Goal: Communication & Community: Answer question/provide support

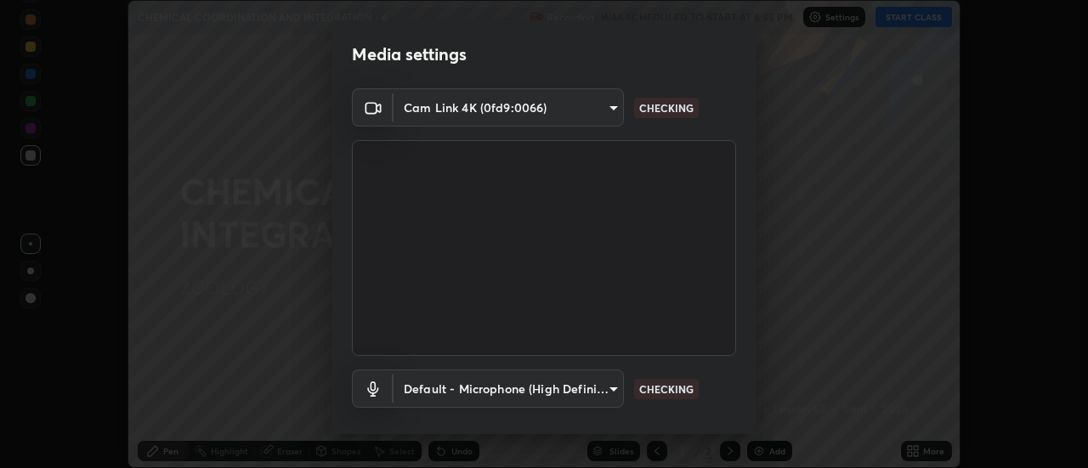
scroll to position [89, 0]
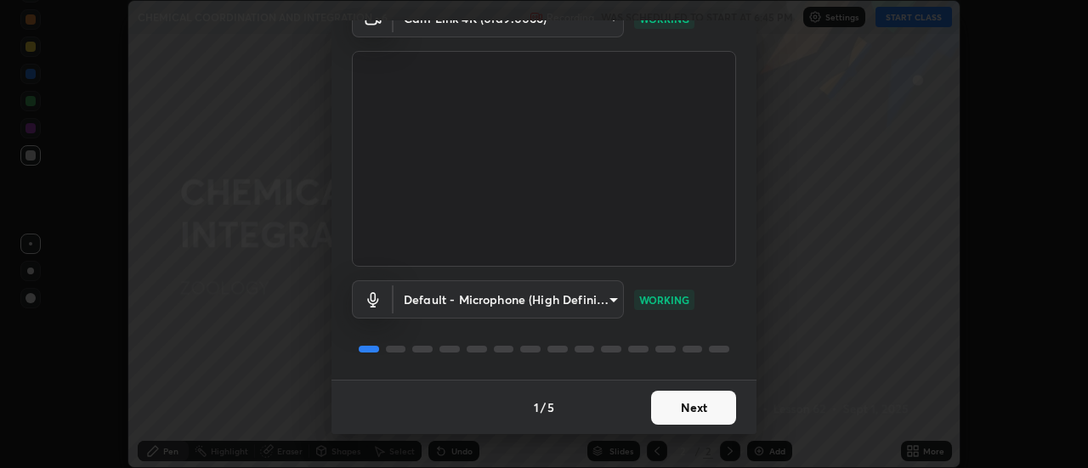
click at [692, 408] on button "Next" at bounding box center [693, 408] width 85 height 34
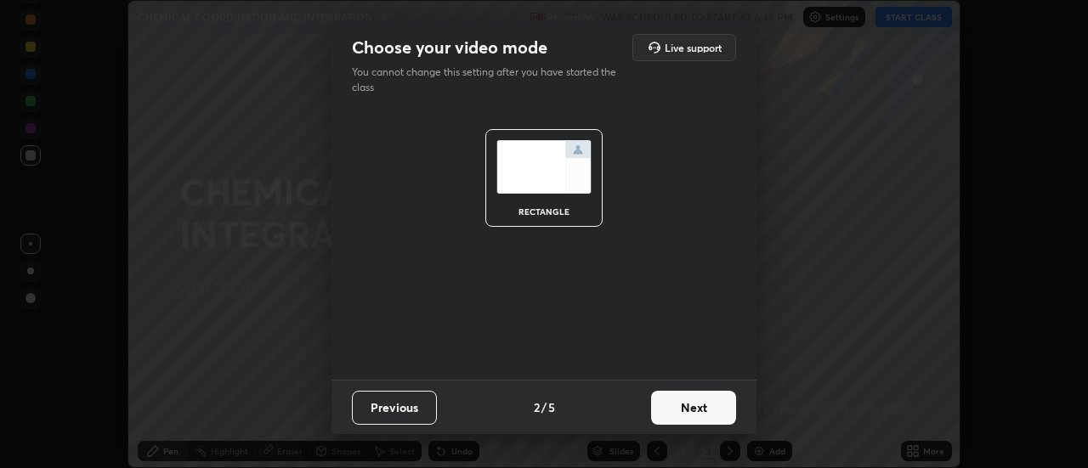
scroll to position [0, 0]
click at [692, 410] on button "Next" at bounding box center [693, 408] width 85 height 34
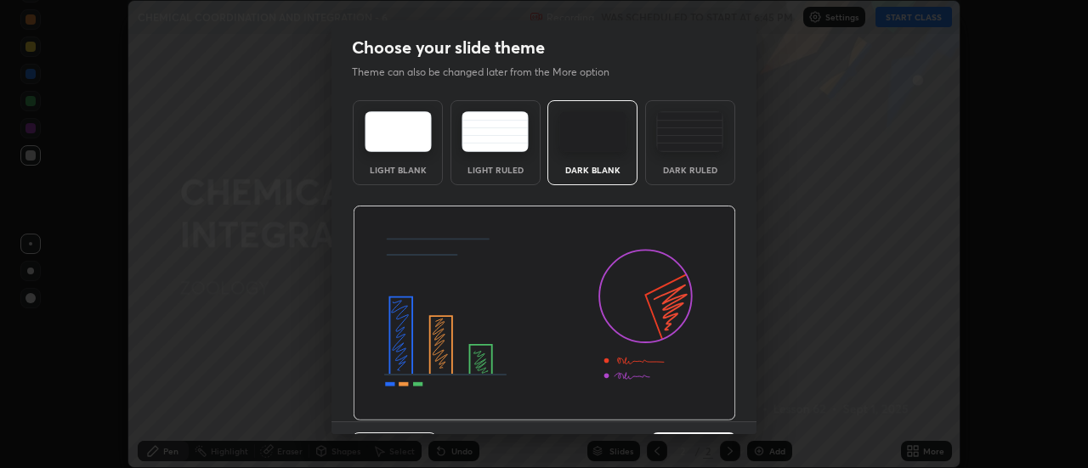
click at [689, 414] on img at bounding box center [544, 314] width 383 height 216
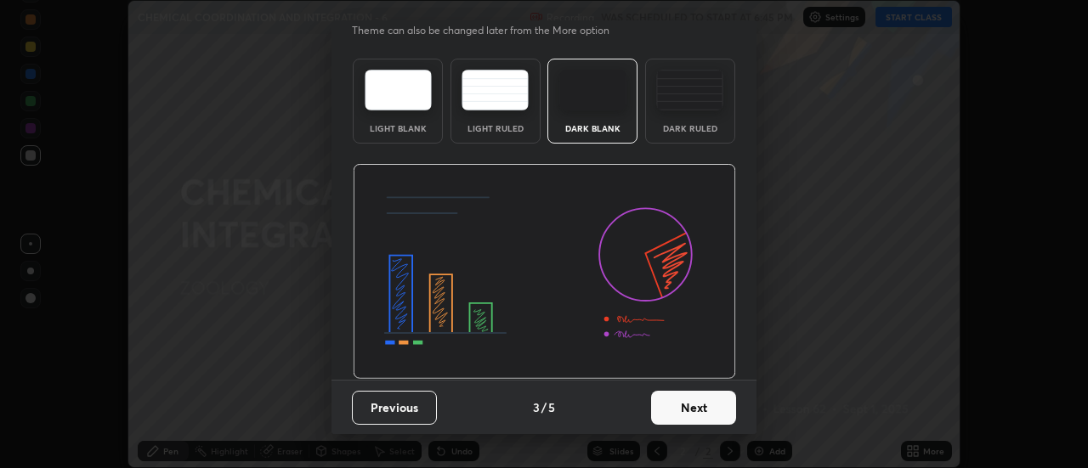
click at [691, 423] on button "Next" at bounding box center [693, 408] width 85 height 34
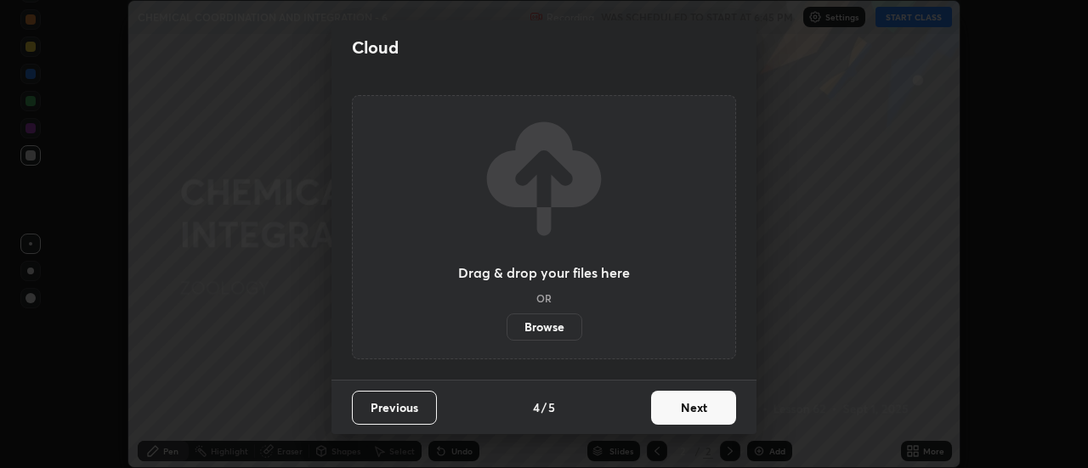
scroll to position [0, 0]
click at [679, 404] on button "Next" at bounding box center [693, 408] width 85 height 34
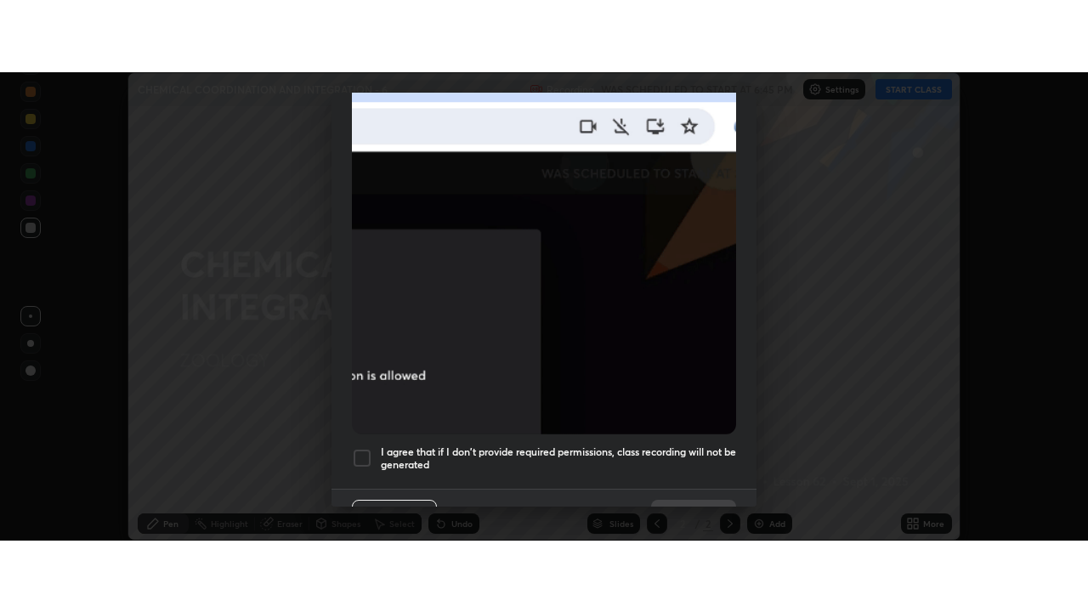
scroll to position [436, 0]
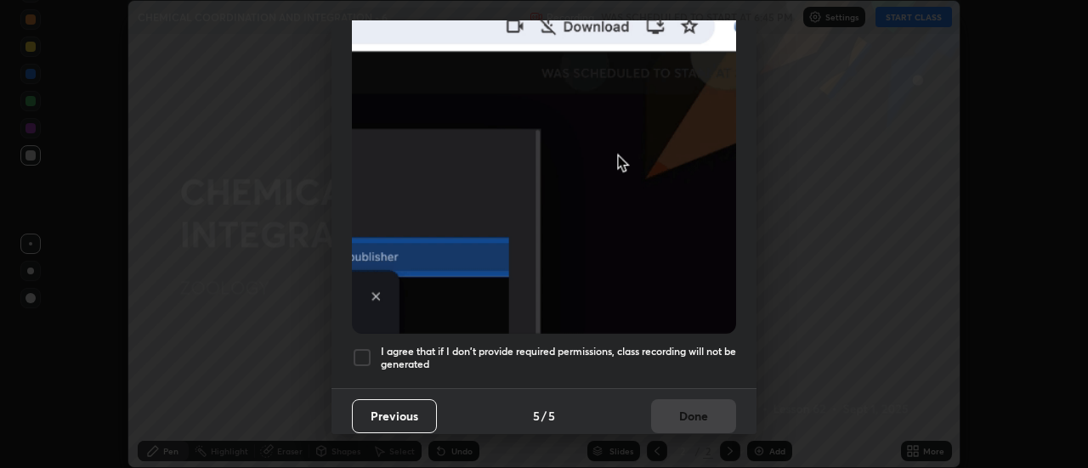
click at [367, 349] on div at bounding box center [362, 358] width 20 height 20
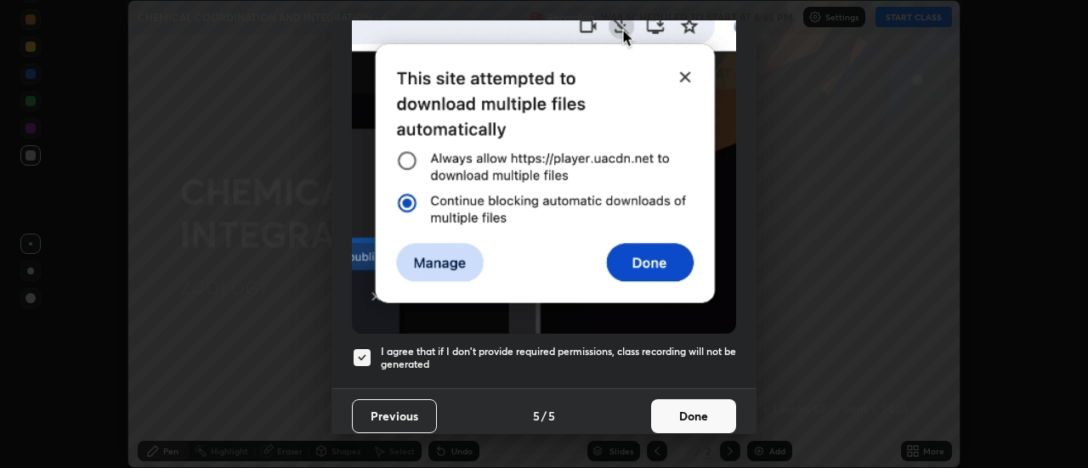
click at [678, 410] on button "Done" at bounding box center [693, 416] width 85 height 34
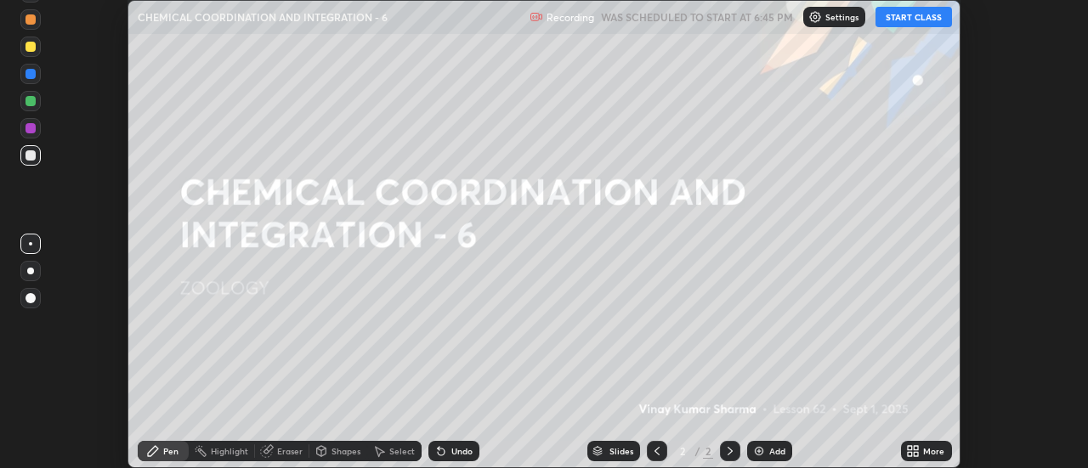
click at [914, 452] on icon at bounding box center [916, 454] width 4 height 4
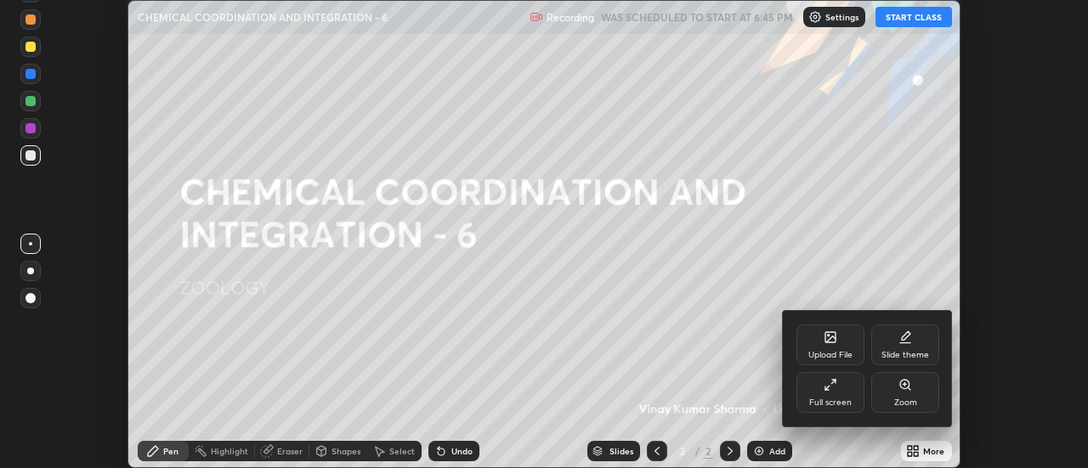
click at [843, 395] on div "Full screen" at bounding box center [830, 392] width 68 height 41
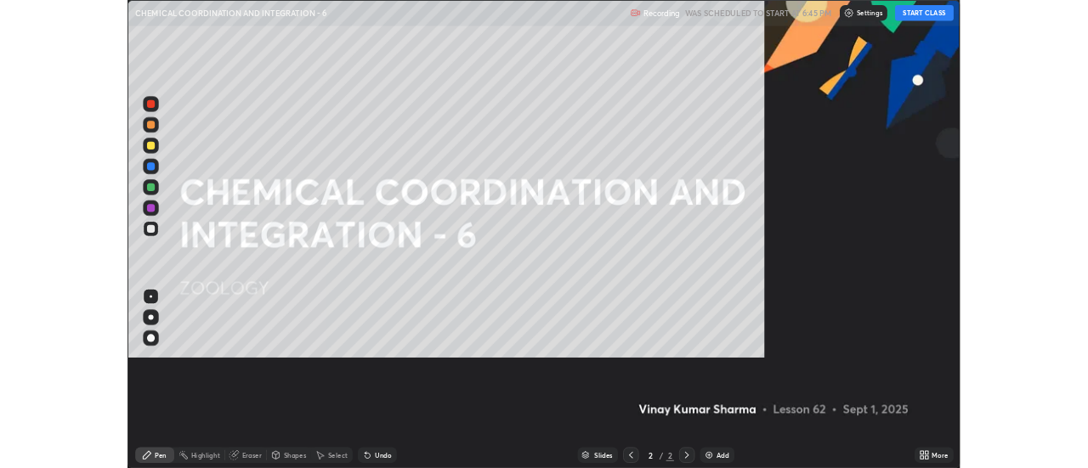
scroll to position [612, 1088]
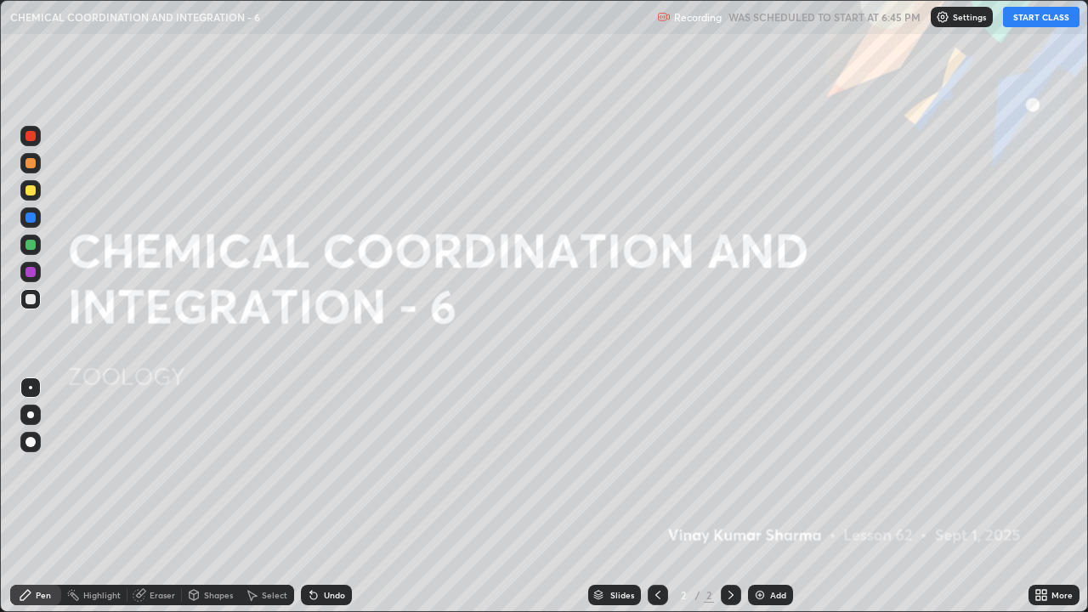
click at [1018, 19] on button "START CLASS" at bounding box center [1041, 17] width 76 height 20
click at [756, 467] on img at bounding box center [760, 595] width 14 height 14
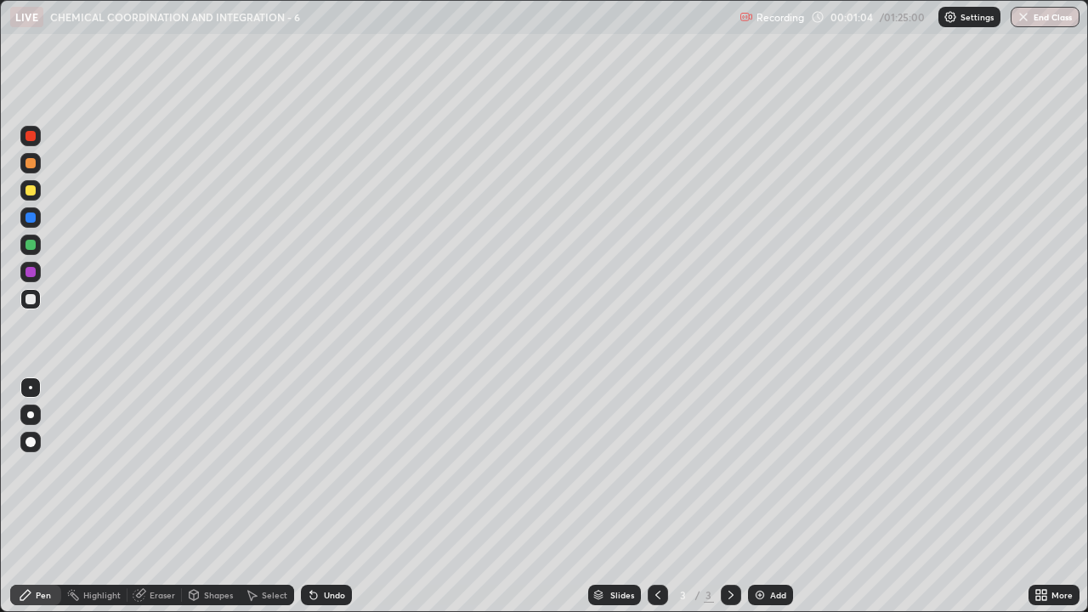
click at [33, 164] on div at bounding box center [30, 163] width 10 height 10
click at [31, 300] on div at bounding box center [30, 299] width 10 height 10
click at [32, 302] on div at bounding box center [30, 299] width 10 height 10
click at [756, 467] on img at bounding box center [760, 595] width 14 height 14
click at [33, 193] on div at bounding box center [30, 190] width 10 height 10
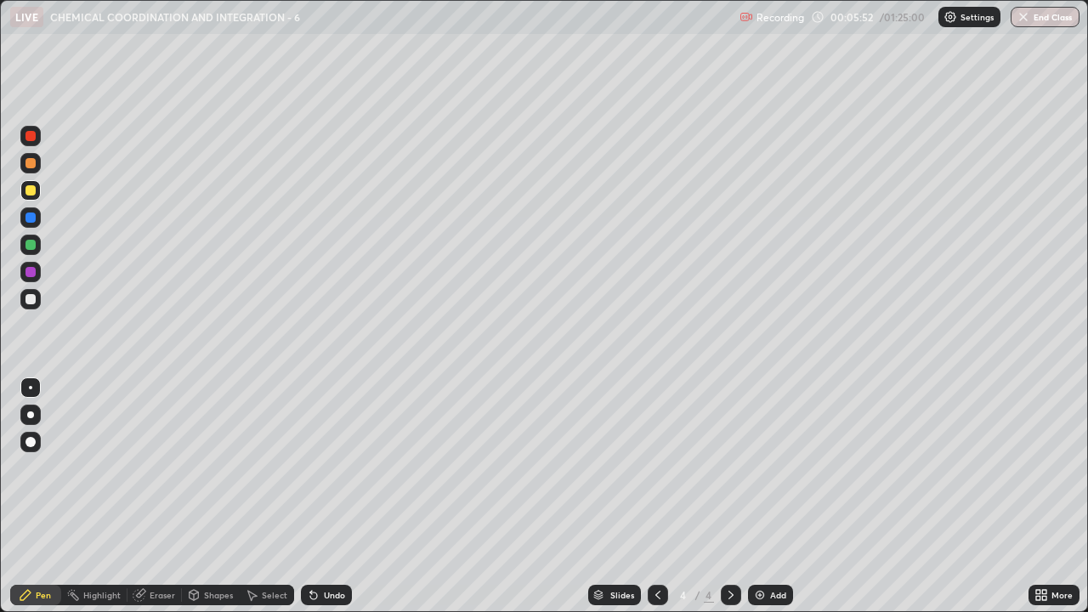
click at [31, 298] on div at bounding box center [30, 299] width 10 height 10
click at [325, 467] on div "Undo" at bounding box center [334, 594] width 21 height 8
click at [329, 467] on div "Undo" at bounding box center [326, 595] width 51 height 20
click at [326, 467] on div "Undo" at bounding box center [326, 595] width 51 height 20
click at [327, 467] on div "Undo" at bounding box center [326, 595] width 51 height 20
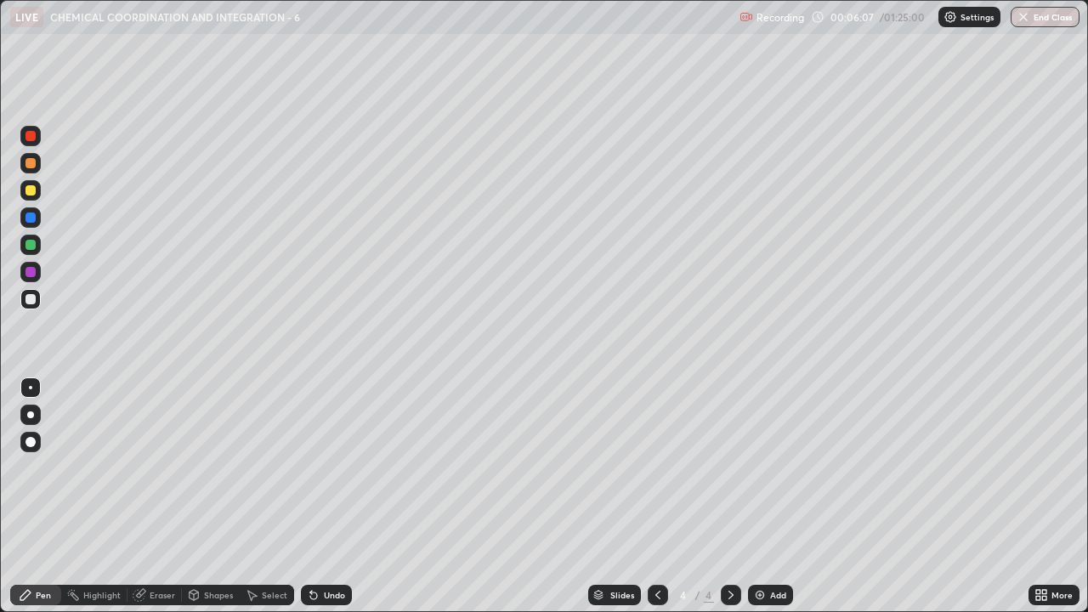
click at [330, 467] on div "Undo" at bounding box center [326, 595] width 51 height 20
click at [31, 193] on div at bounding box center [30, 190] width 10 height 10
click at [35, 302] on div at bounding box center [30, 299] width 10 height 10
click at [33, 244] on div at bounding box center [30, 245] width 10 height 10
click at [328, 467] on div "Undo" at bounding box center [326, 595] width 51 height 20
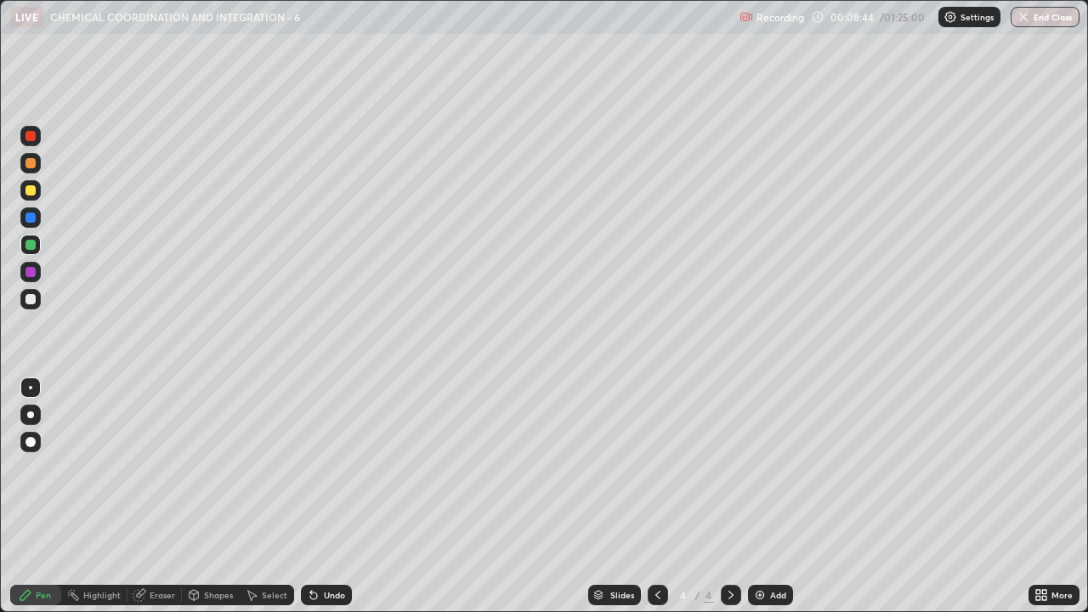
click at [32, 298] on div at bounding box center [30, 299] width 10 height 10
click at [41, 467] on div "Pen" at bounding box center [43, 594] width 15 height 8
click at [33, 248] on div at bounding box center [30, 245] width 10 height 10
click at [34, 302] on div at bounding box center [30, 299] width 10 height 10
click at [34, 220] on div at bounding box center [30, 217] width 10 height 10
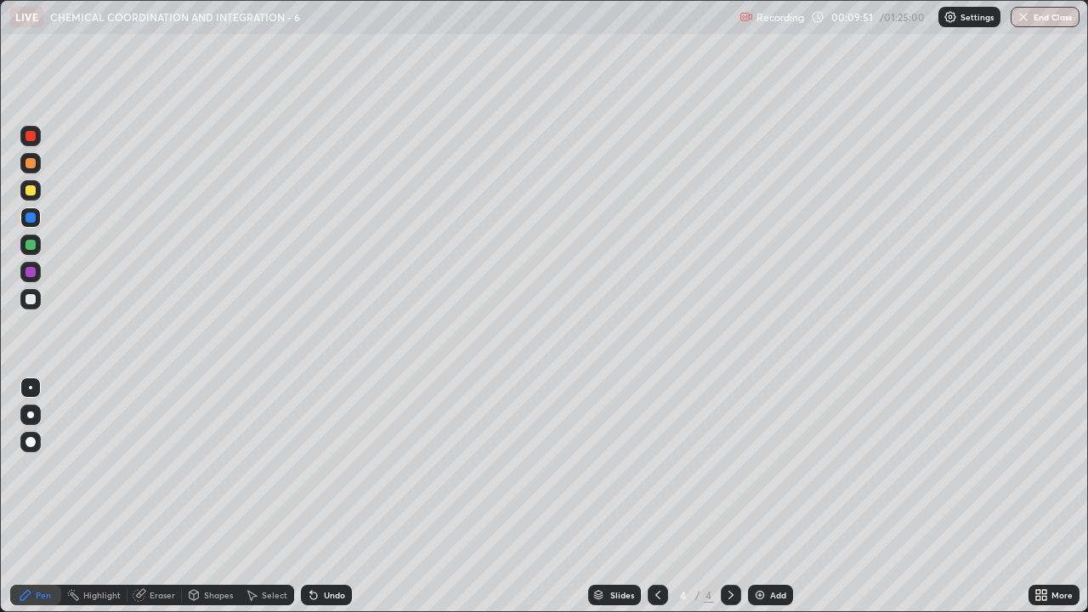
click at [31, 301] on div at bounding box center [30, 299] width 10 height 10
click at [27, 194] on div at bounding box center [30, 190] width 10 height 10
click at [35, 302] on div at bounding box center [30, 299] width 20 height 20
click at [33, 243] on div at bounding box center [30, 245] width 10 height 10
click at [31, 298] on div at bounding box center [30, 299] width 10 height 10
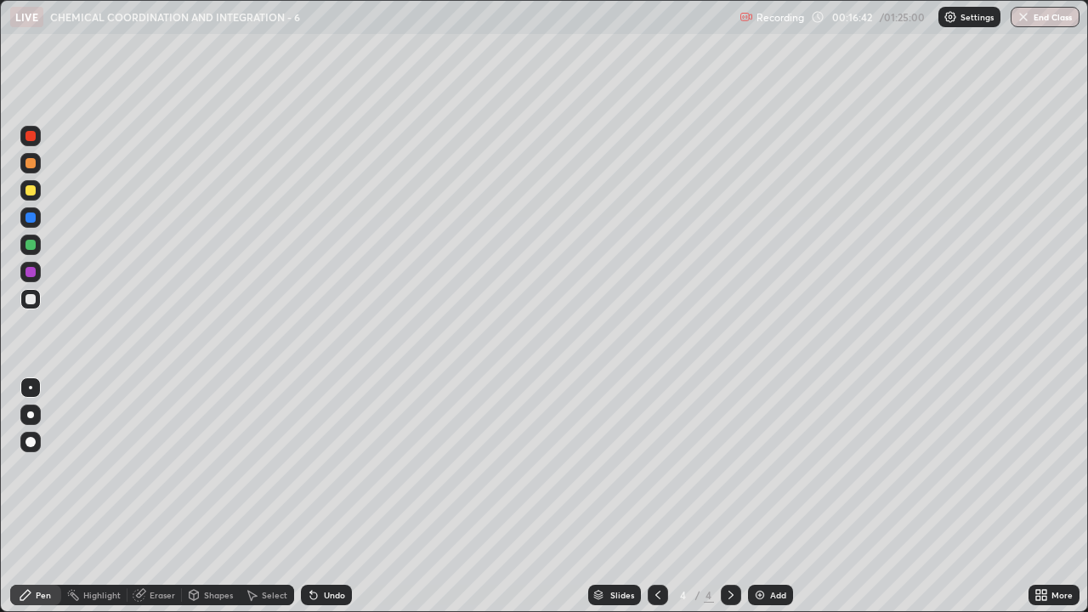
click at [34, 191] on div at bounding box center [30, 190] width 10 height 10
click at [30, 303] on div at bounding box center [30, 299] width 10 height 10
click at [45, 467] on div "Pen" at bounding box center [35, 595] width 51 height 20
click at [164, 467] on div "Eraser" at bounding box center [162, 594] width 25 height 8
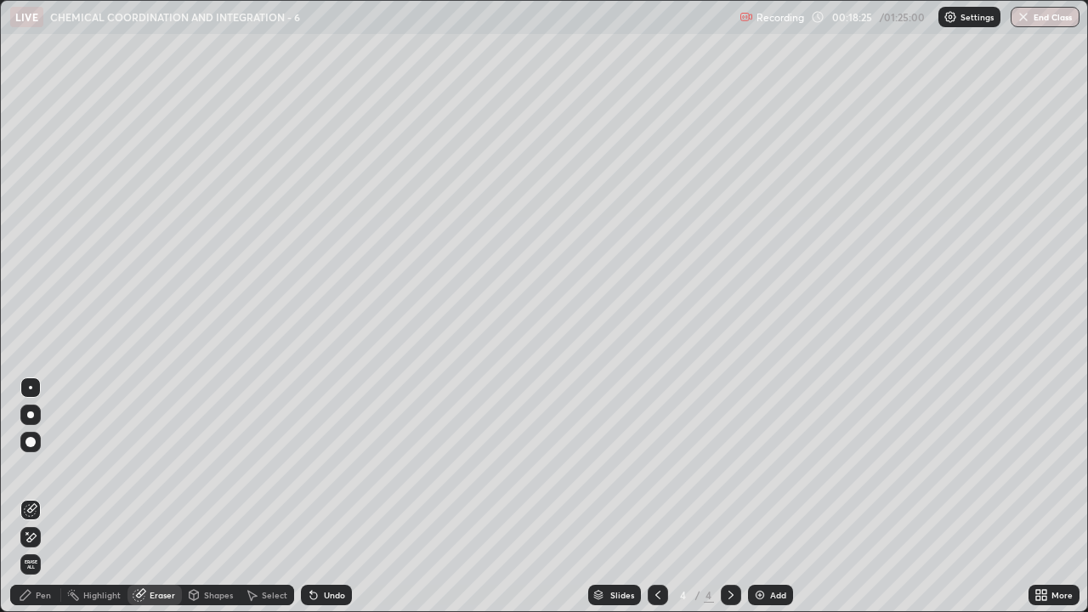
click at [43, 467] on div "Pen" at bounding box center [43, 594] width 15 height 8
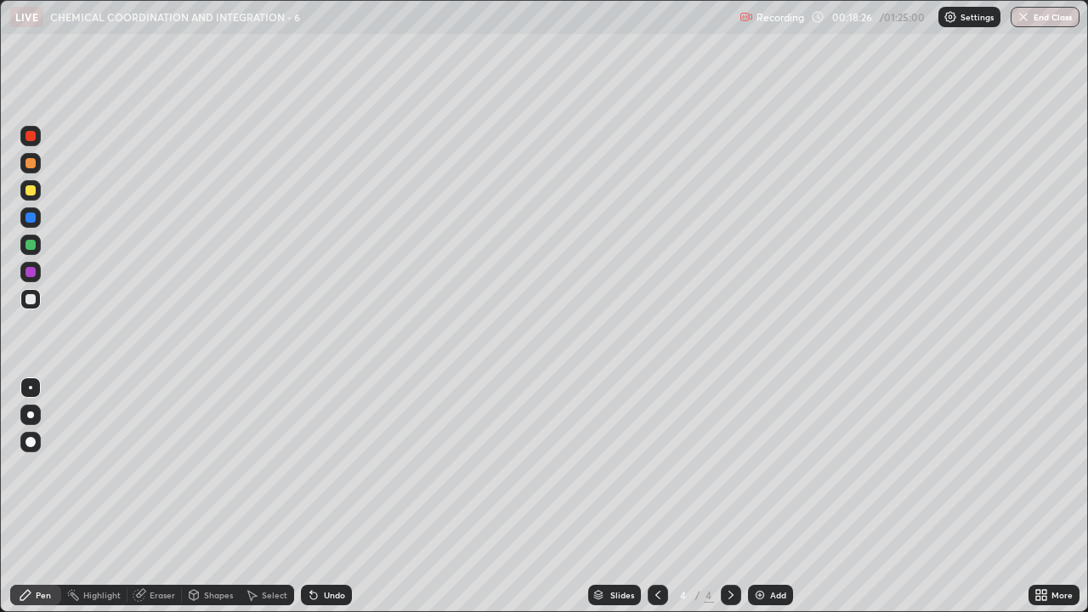
click at [34, 248] on div at bounding box center [30, 245] width 10 height 10
click at [31, 302] on div at bounding box center [30, 299] width 10 height 10
click at [652, 467] on icon at bounding box center [658, 595] width 14 height 14
click at [657, 467] on icon at bounding box center [658, 595] width 14 height 14
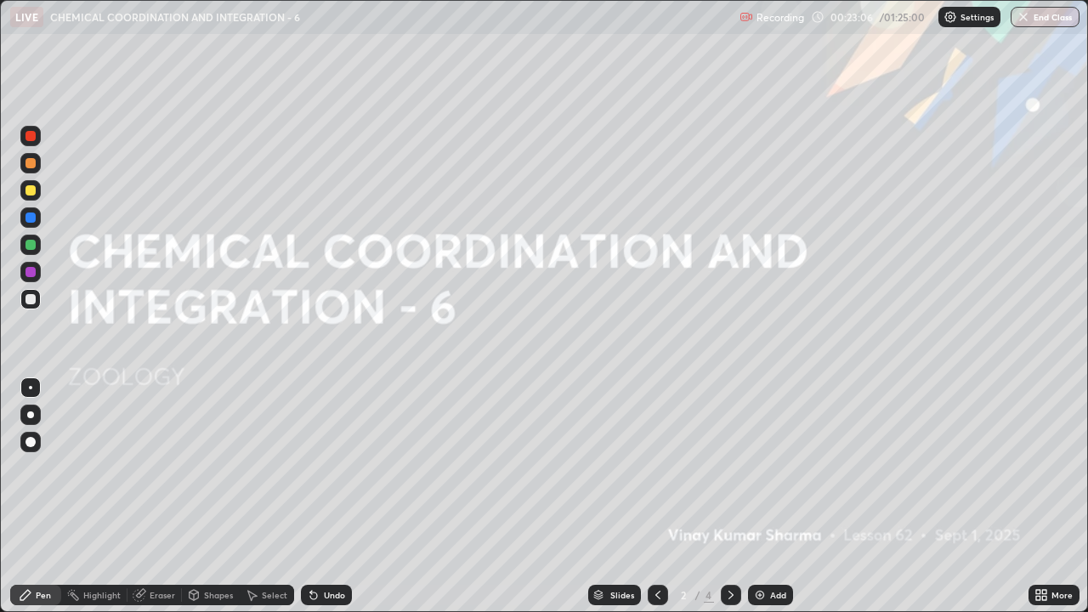
click at [729, 467] on icon at bounding box center [731, 595] width 14 height 14
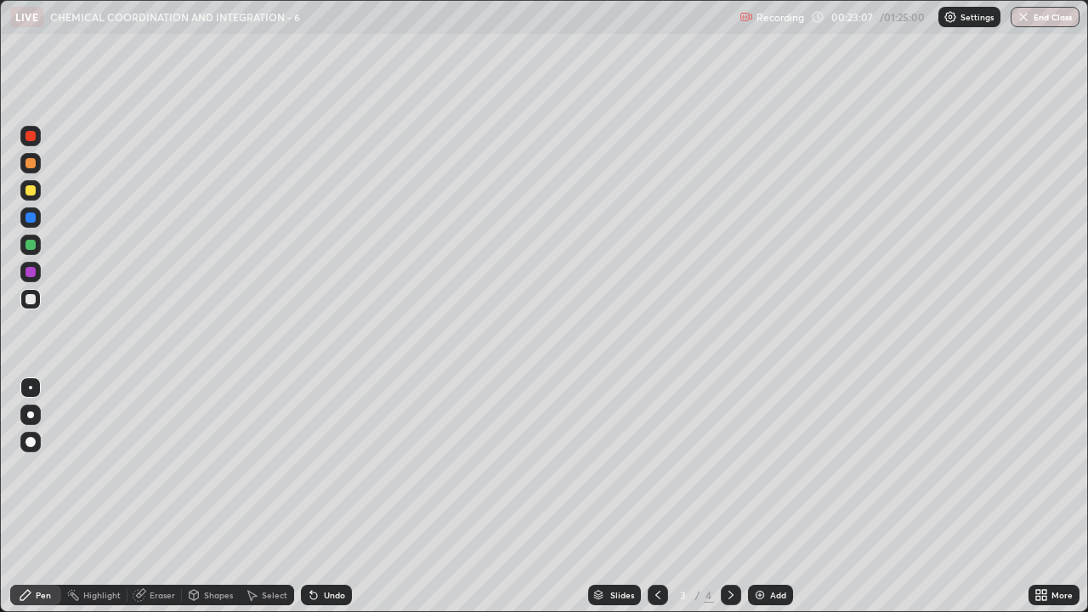
click at [729, 467] on icon at bounding box center [731, 595] width 14 height 14
click at [31, 190] on div at bounding box center [30, 190] width 10 height 10
click at [30, 273] on div at bounding box center [30, 272] width 10 height 10
click at [27, 303] on div at bounding box center [30, 299] width 10 height 10
click at [30, 247] on div at bounding box center [30, 245] width 10 height 10
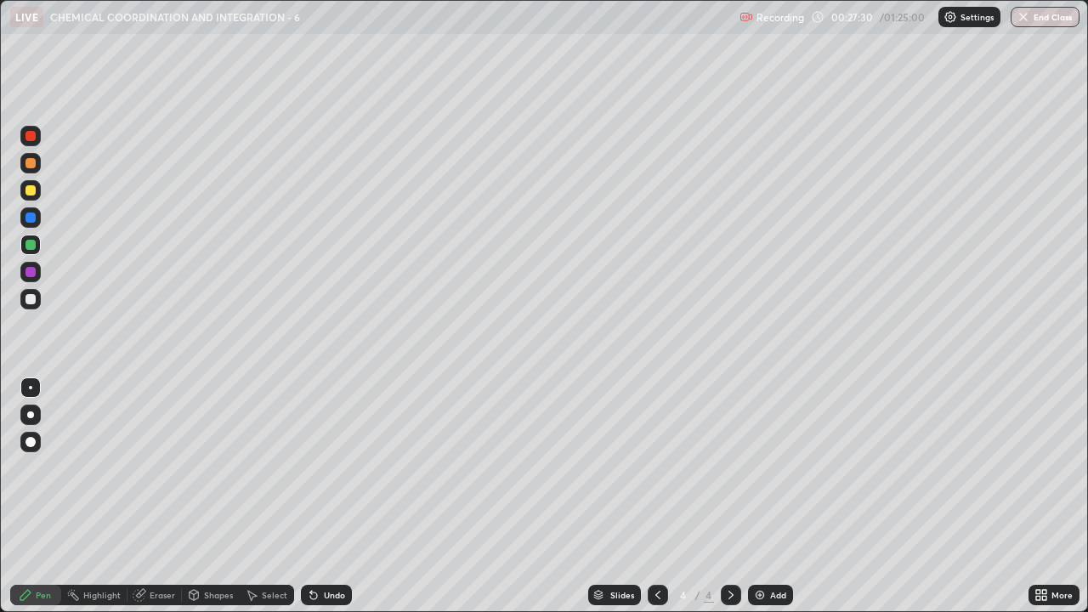
click at [35, 275] on div at bounding box center [30, 272] width 20 height 20
click at [31, 218] on div at bounding box center [30, 217] width 10 height 10
click at [760, 467] on img at bounding box center [760, 595] width 14 height 14
click at [30, 192] on div at bounding box center [30, 190] width 10 height 10
click at [32, 167] on div at bounding box center [30, 163] width 10 height 10
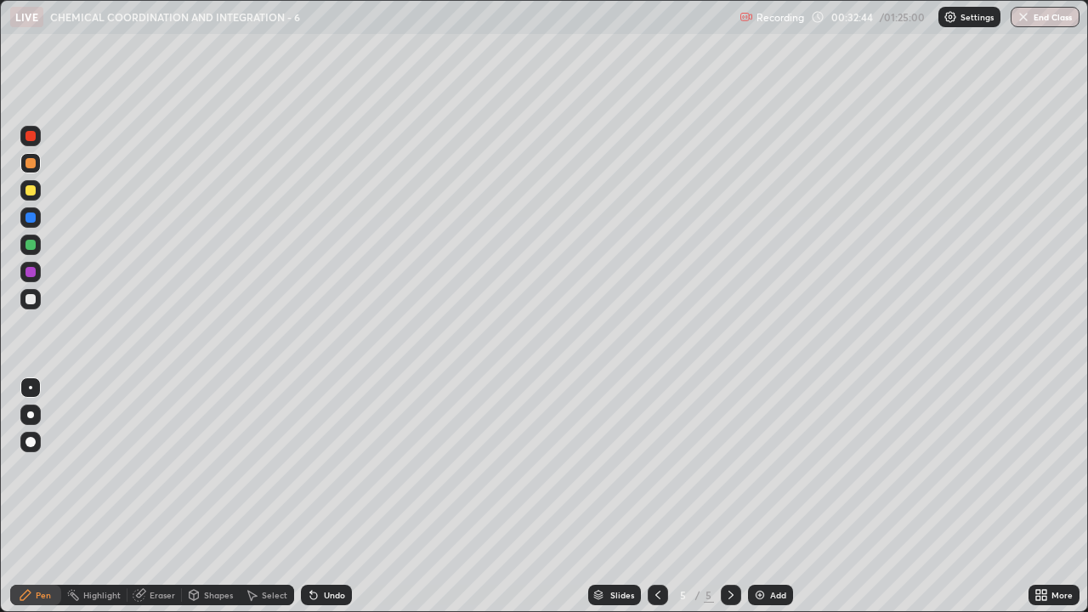
click at [28, 301] on div at bounding box center [30, 299] width 10 height 10
click at [32, 302] on div at bounding box center [30, 299] width 10 height 10
click at [31, 137] on div at bounding box center [30, 136] width 10 height 10
click at [35, 307] on div at bounding box center [30, 299] width 20 height 20
click at [33, 301] on div at bounding box center [30, 299] width 10 height 10
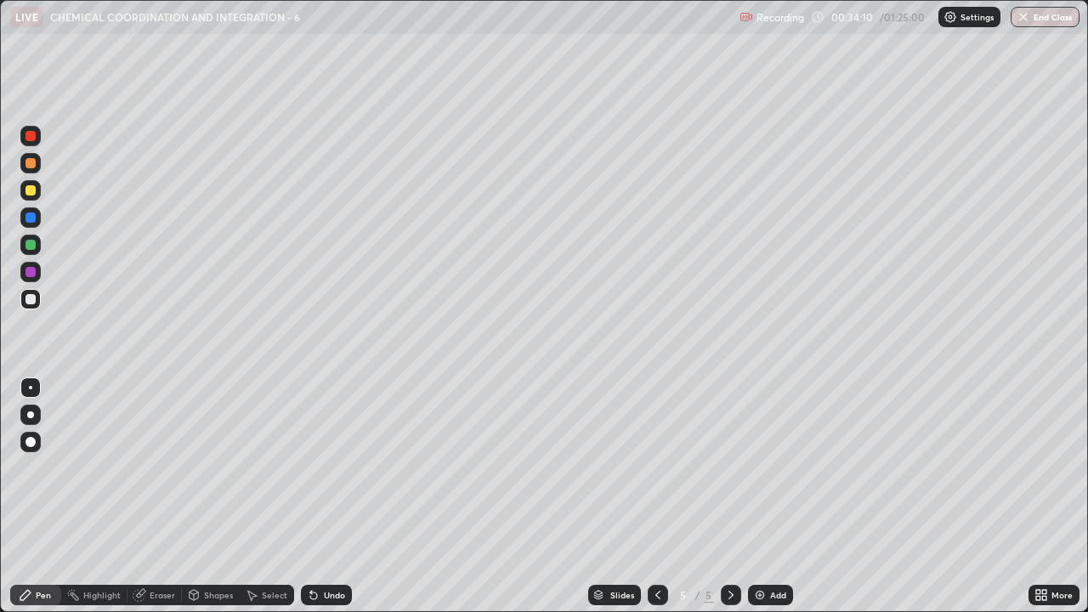
click at [31, 272] on div at bounding box center [30, 272] width 10 height 10
click at [31, 302] on div at bounding box center [30, 299] width 10 height 10
click at [33, 192] on div at bounding box center [30, 190] width 10 height 10
click at [34, 274] on div at bounding box center [30, 272] width 10 height 10
click at [762, 467] on img at bounding box center [760, 595] width 14 height 14
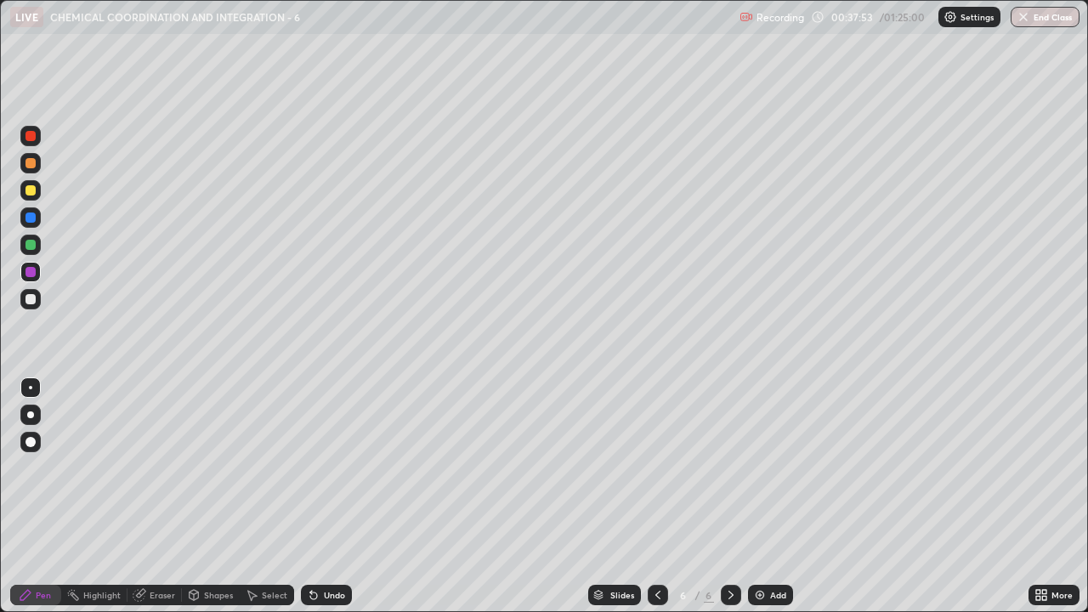
click at [33, 302] on div at bounding box center [30, 299] width 10 height 10
click at [31, 300] on div at bounding box center [30, 299] width 10 height 10
click at [30, 193] on div at bounding box center [30, 190] width 10 height 10
click at [324, 467] on div "Undo" at bounding box center [334, 594] width 21 height 8
click at [27, 297] on div at bounding box center [30, 299] width 10 height 10
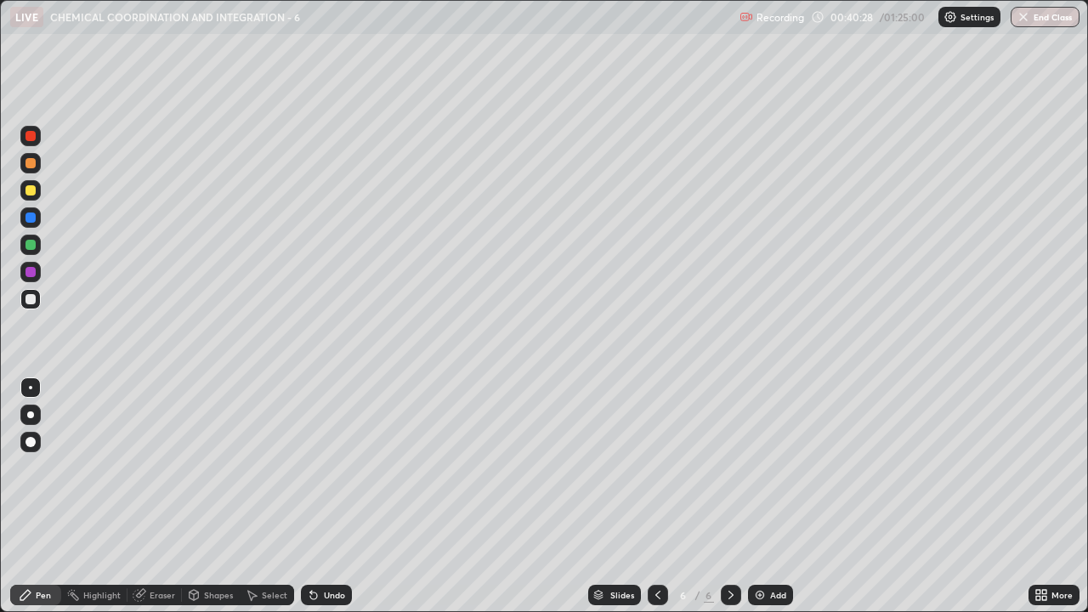
click at [31, 273] on div at bounding box center [30, 272] width 10 height 10
click at [35, 296] on div at bounding box center [30, 299] width 20 height 20
click at [31, 191] on div at bounding box center [30, 190] width 10 height 10
click at [31, 300] on div at bounding box center [30, 299] width 10 height 10
click at [32, 162] on div at bounding box center [30, 163] width 10 height 10
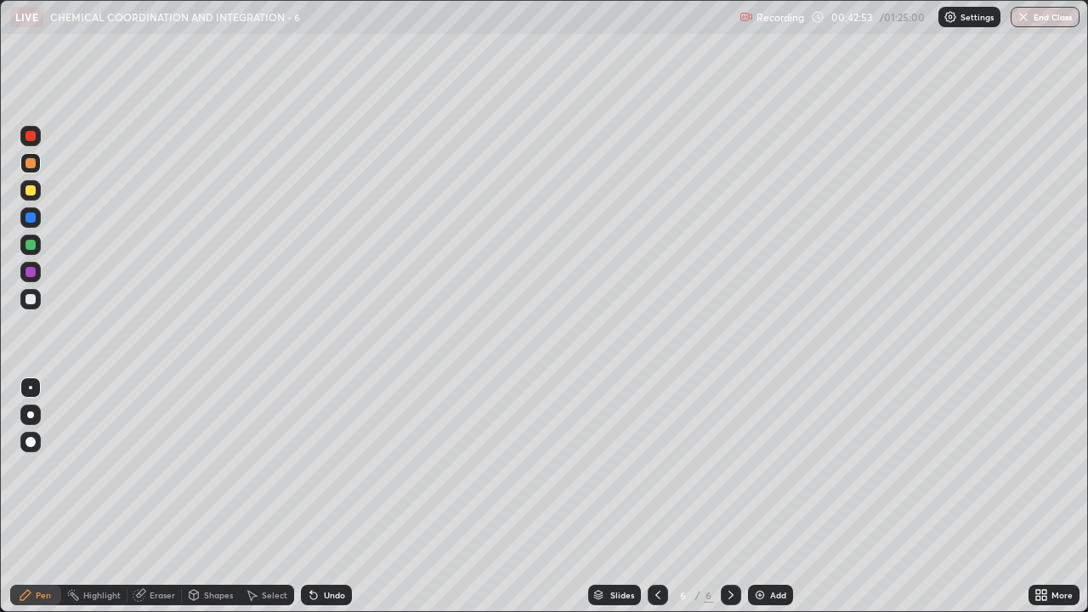
click at [31, 194] on div at bounding box center [30, 190] width 10 height 10
click at [760, 467] on img at bounding box center [760, 595] width 14 height 14
click at [31, 299] on div at bounding box center [30, 299] width 10 height 10
click at [23, 190] on div at bounding box center [30, 190] width 20 height 20
click at [30, 299] on div at bounding box center [30, 299] width 10 height 10
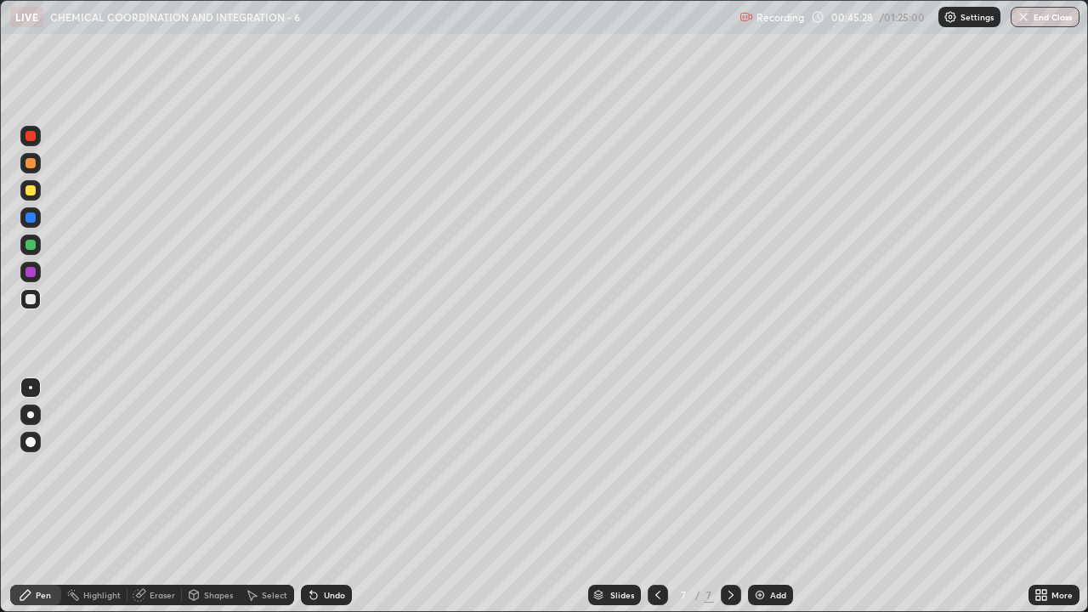
click at [34, 189] on div at bounding box center [30, 190] width 10 height 10
click at [31, 169] on div at bounding box center [30, 163] width 20 height 20
click at [33, 301] on div at bounding box center [30, 299] width 10 height 10
click at [760, 467] on img at bounding box center [760, 595] width 14 height 14
click at [34, 302] on div at bounding box center [30, 299] width 10 height 10
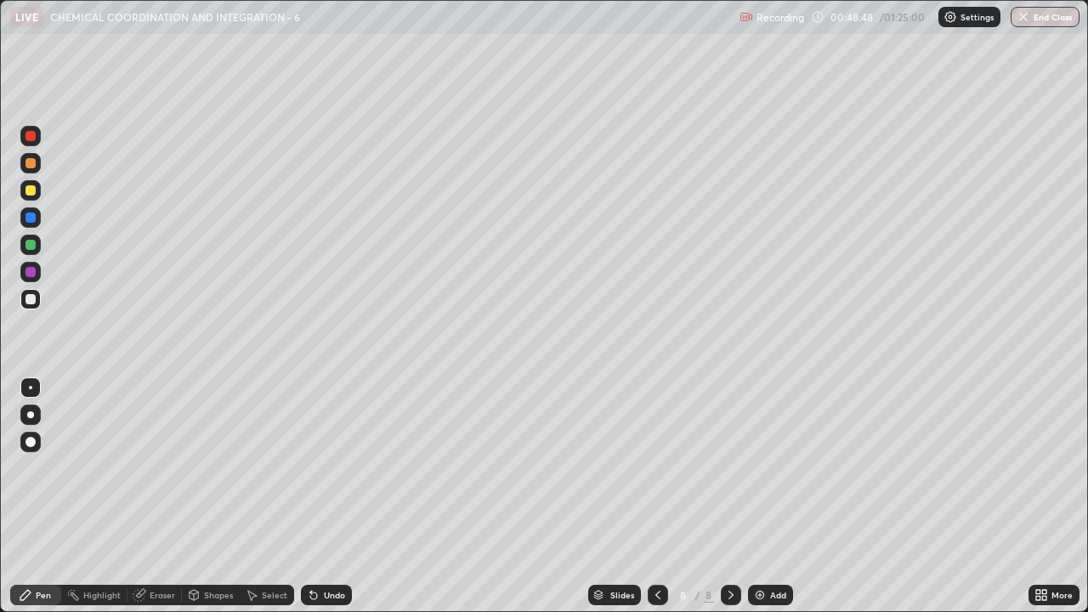
click at [656, 467] on icon at bounding box center [658, 595] width 14 height 14
click at [655, 467] on icon at bounding box center [658, 595] width 14 height 14
click at [728, 467] on icon at bounding box center [731, 595] width 14 height 14
click at [729, 467] on icon at bounding box center [731, 595] width 14 height 14
click at [34, 195] on div at bounding box center [30, 190] width 10 height 10
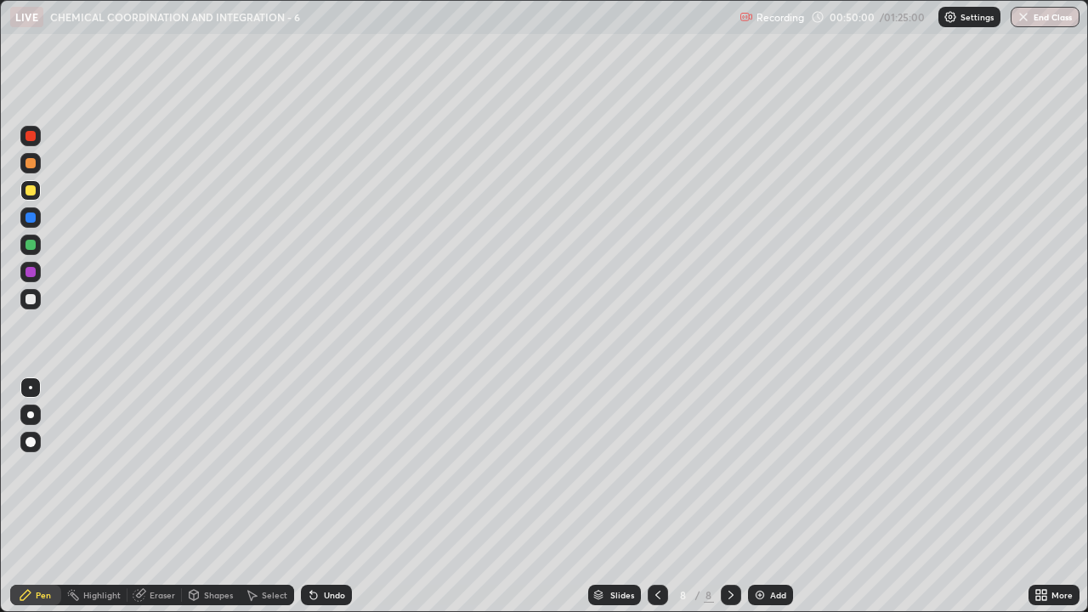
click at [31, 301] on div at bounding box center [30, 299] width 10 height 10
click at [34, 246] on div at bounding box center [30, 245] width 10 height 10
click at [31, 194] on div at bounding box center [30, 190] width 10 height 10
click at [26, 302] on div at bounding box center [30, 299] width 10 height 10
click at [30, 192] on div at bounding box center [30, 190] width 10 height 10
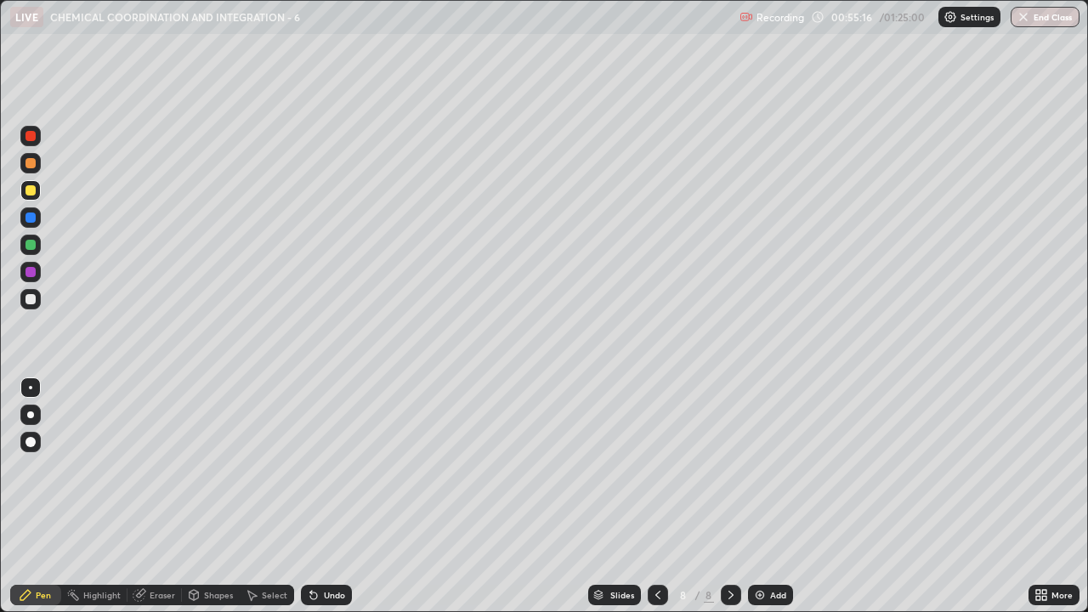
click at [34, 300] on div at bounding box center [30, 299] width 10 height 10
click at [27, 190] on div at bounding box center [30, 190] width 10 height 10
click at [331, 467] on div "Undo" at bounding box center [334, 594] width 21 height 8
click at [337, 467] on div "Undo" at bounding box center [334, 594] width 21 height 8
click at [42, 467] on div "Pen" at bounding box center [43, 594] width 15 height 8
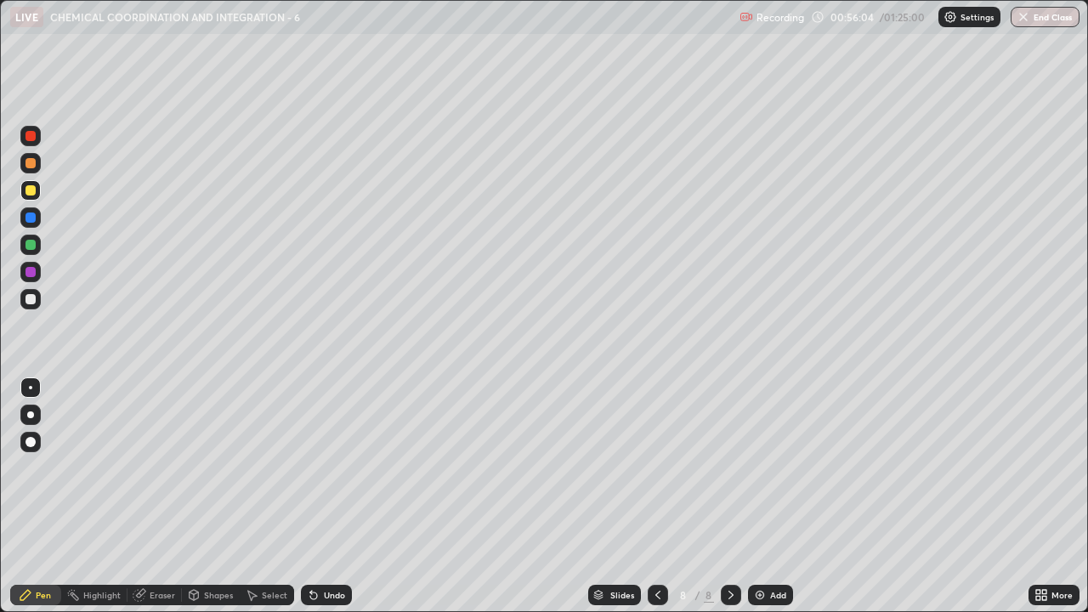
click at [31, 298] on div at bounding box center [30, 299] width 10 height 10
click at [30, 194] on div at bounding box center [30, 190] width 10 height 10
click at [29, 302] on div at bounding box center [30, 299] width 10 height 10
click at [30, 189] on div at bounding box center [30, 190] width 10 height 10
click at [763, 467] on img at bounding box center [760, 595] width 14 height 14
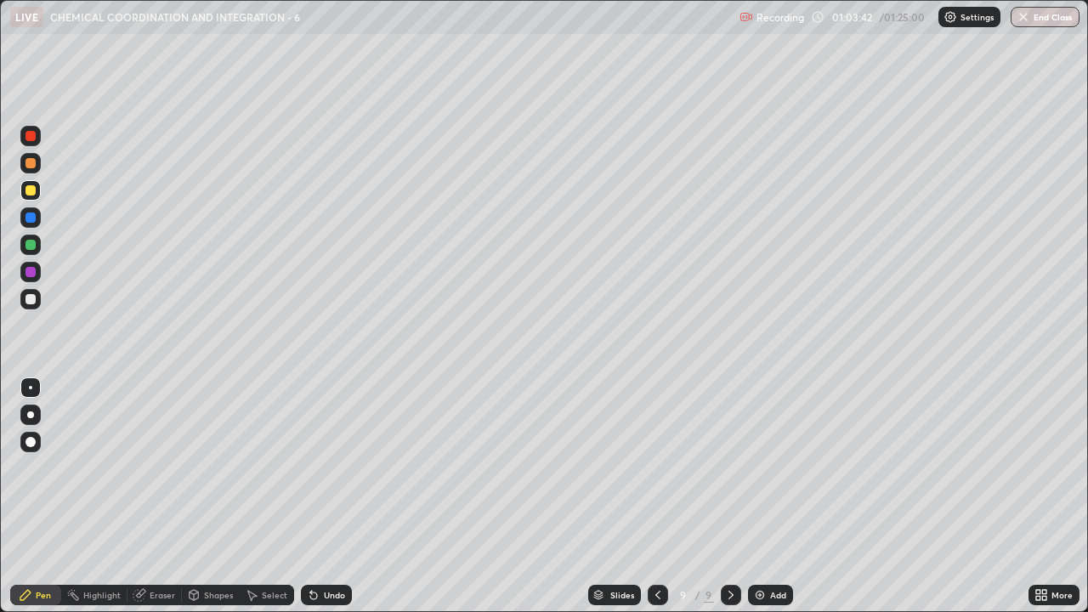
click at [34, 274] on div at bounding box center [30, 272] width 10 height 10
click at [33, 301] on div at bounding box center [30, 299] width 10 height 10
click at [33, 297] on div at bounding box center [30, 299] width 10 height 10
click at [30, 194] on div at bounding box center [30, 190] width 10 height 10
click at [164, 467] on div "Eraser" at bounding box center [162, 594] width 25 height 8
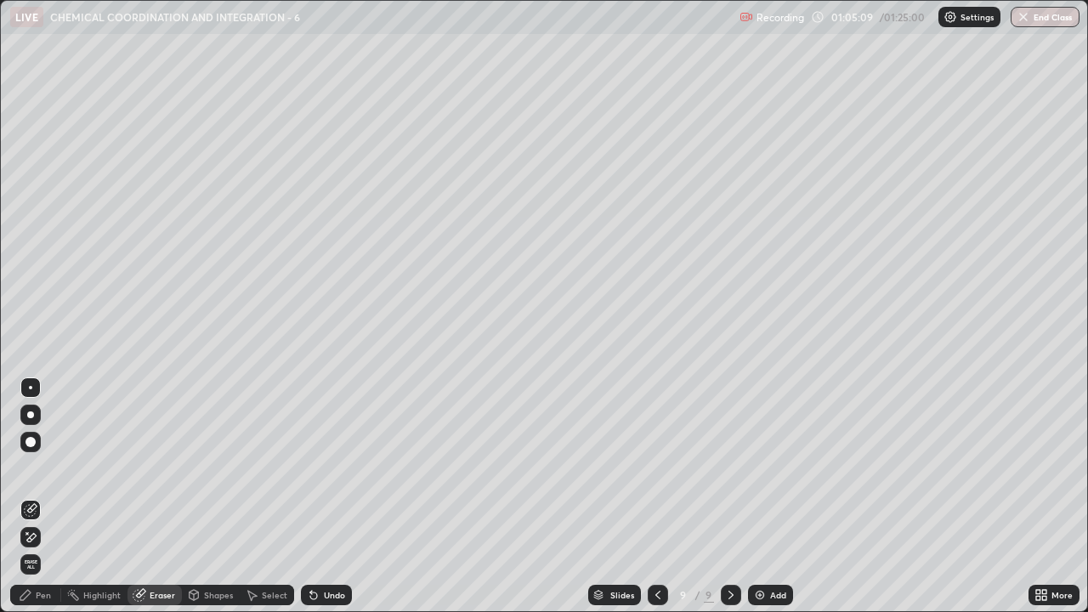
click at [264, 467] on div "Select" at bounding box center [274, 594] width 25 height 8
click at [215, 467] on div "Shapes" at bounding box center [218, 594] width 29 height 8
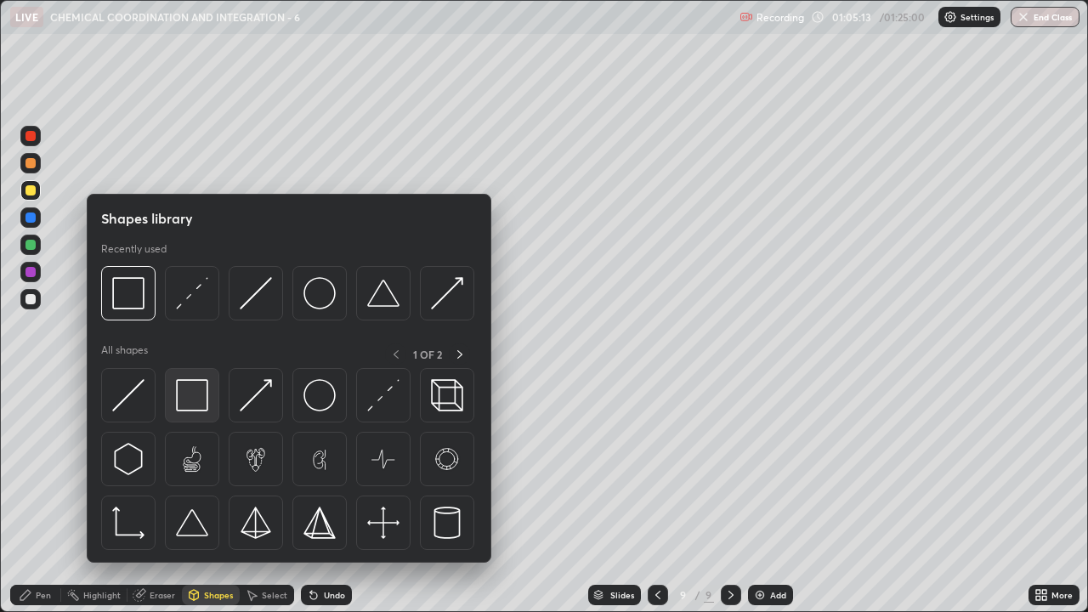
click at [196, 407] on img at bounding box center [192, 395] width 32 height 32
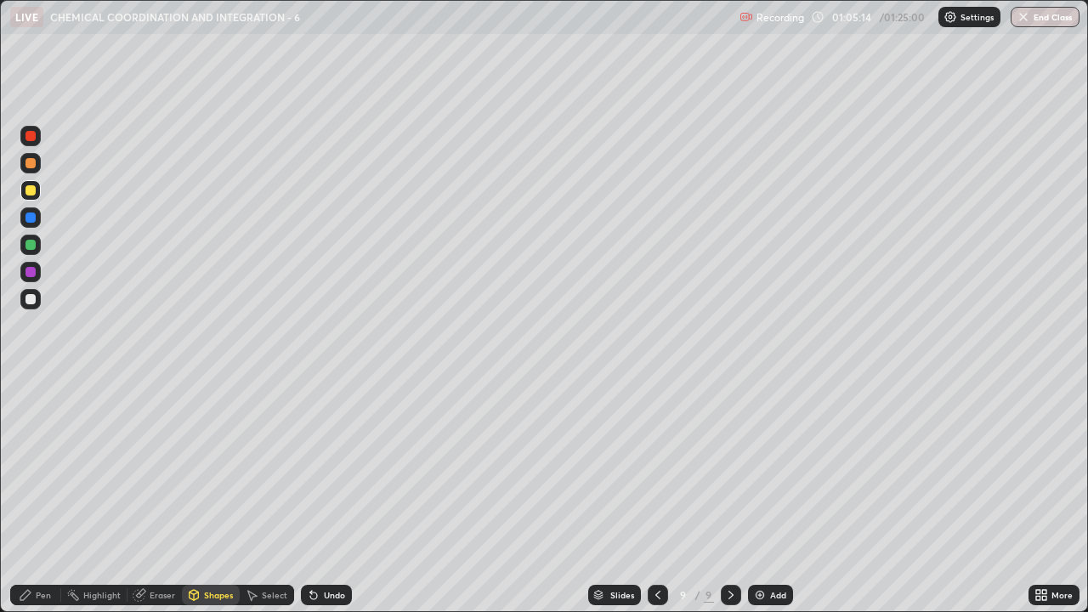
click at [32, 220] on div at bounding box center [30, 217] width 10 height 10
click at [31, 246] on div at bounding box center [30, 245] width 10 height 10
click at [31, 297] on div at bounding box center [30, 299] width 10 height 10
click at [324, 467] on div "Undo" at bounding box center [334, 594] width 21 height 8
click at [35, 467] on div "Pen" at bounding box center [35, 595] width 51 height 20
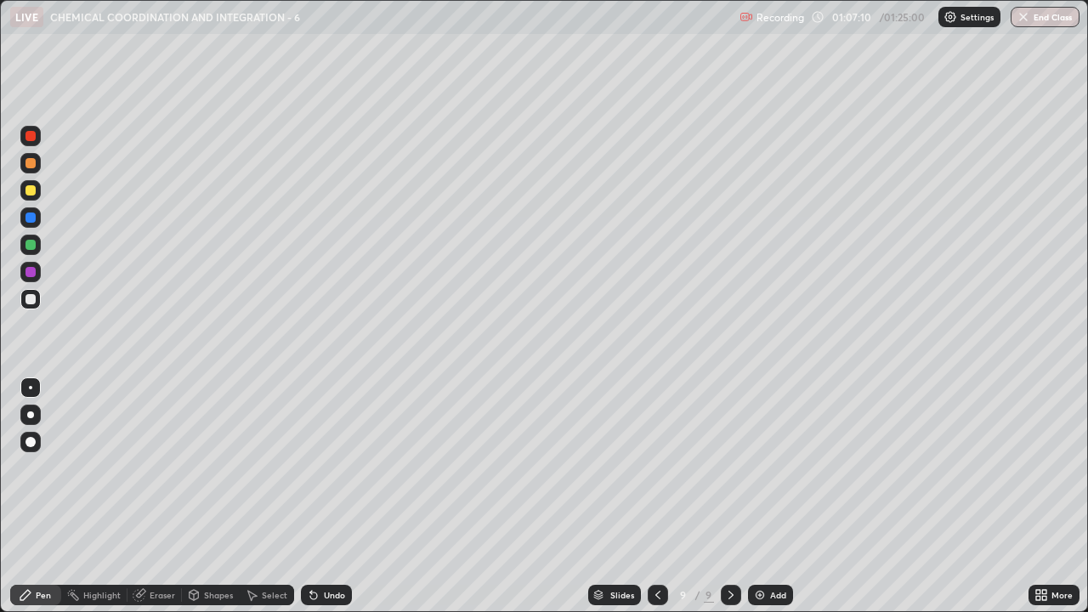
click at [31, 300] on div at bounding box center [30, 299] width 10 height 10
click at [31, 245] on div at bounding box center [30, 245] width 10 height 10
click at [25, 191] on div at bounding box center [30, 190] width 10 height 10
click at [30, 298] on div at bounding box center [30, 299] width 10 height 10
click at [29, 300] on div at bounding box center [30, 299] width 10 height 10
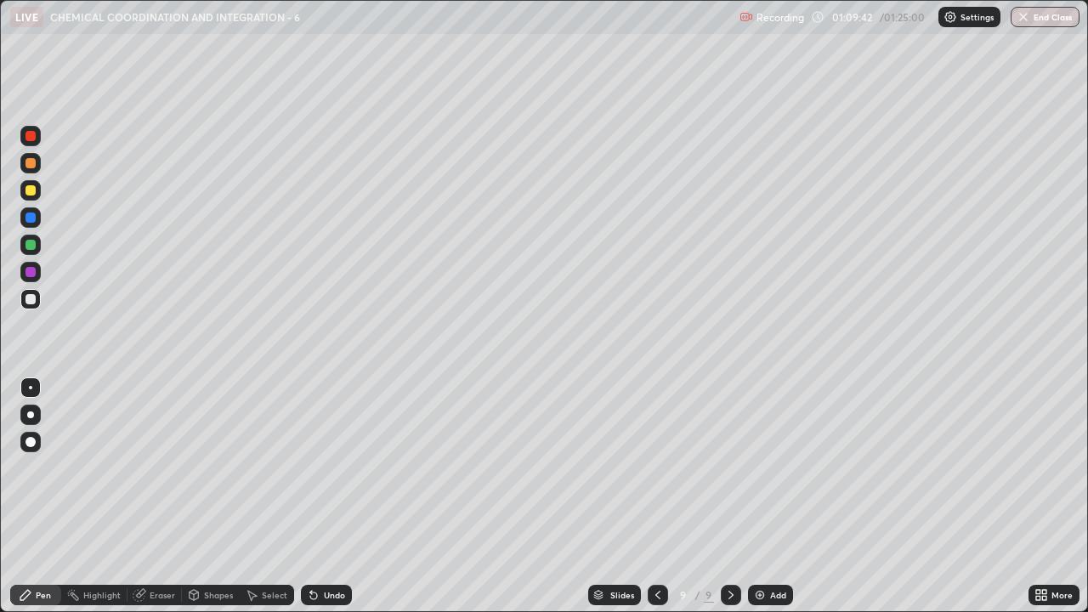
click at [31, 219] on div at bounding box center [30, 217] width 10 height 10
click at [31, 300] on div at bounding box center [30, 299] width 10 height 10
click at [31, 191] on div at bounding box center [30, 190] width 10 height 10
click at [324, 467] on div "Undo" at bounding box center [334, 594] width 21 height 8
click at [33, 246] on div at bounding box center [30, 245] width 10 height 10
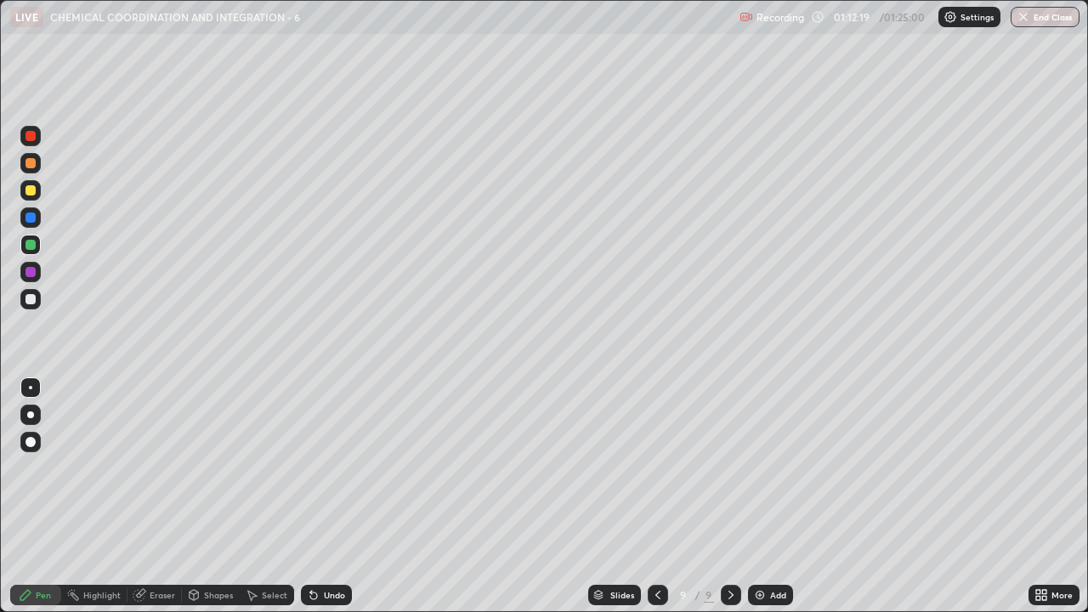
click at [30, 299] on div at bounding box center [30, 299] width 10 height 10
click at [32, 189] on div at bounding box center [30, 190] width 10 height 10
click at [31, 163] on div at bounding box center [30, 163] width 10 height 10
click at [31, 268] on div at bounding box center [30, 272] width 10 height 10
click at [32, 194] on div at bounding box center [30, 190] width 10 height 10
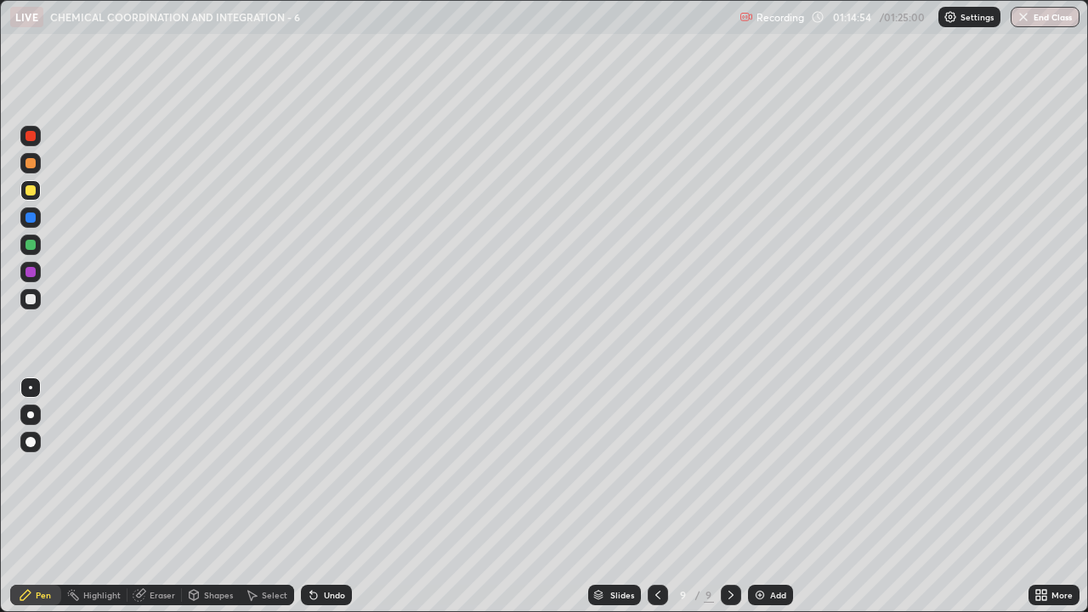
click at [31, 300] on div at bounding box center [30, 299] width 10 height 10
click at [770, 467] on div "Add" at bounding box center [778, 594] width 16 height 8
click at [31, 191] on div at bounding box center [30, 190] width 10 height 10
click at [324, 467] on div "Undo" at bounding box center [334, 594] width 21 height 8
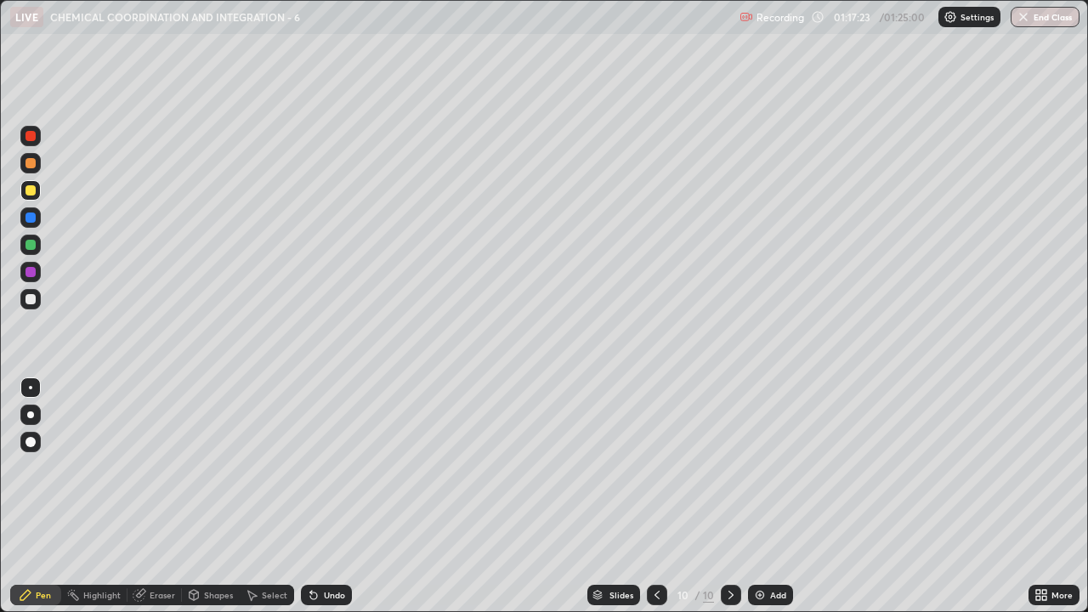
click at [329, 467] on div "Undo" at bounding box center [334, 594] width 21 height 8
click at [31, 305] on div at bounding box center [30, 299] width 20 height 20
click at [32, 167] on div at bounding box center [30, 163] width 10 height 10
click at [34, 302] on div at bounding box center [30, 299] width 10 height 10
click at [878, 17] on div "/ 01:25:00" at bounding box center [903, 17] width 53 height 10
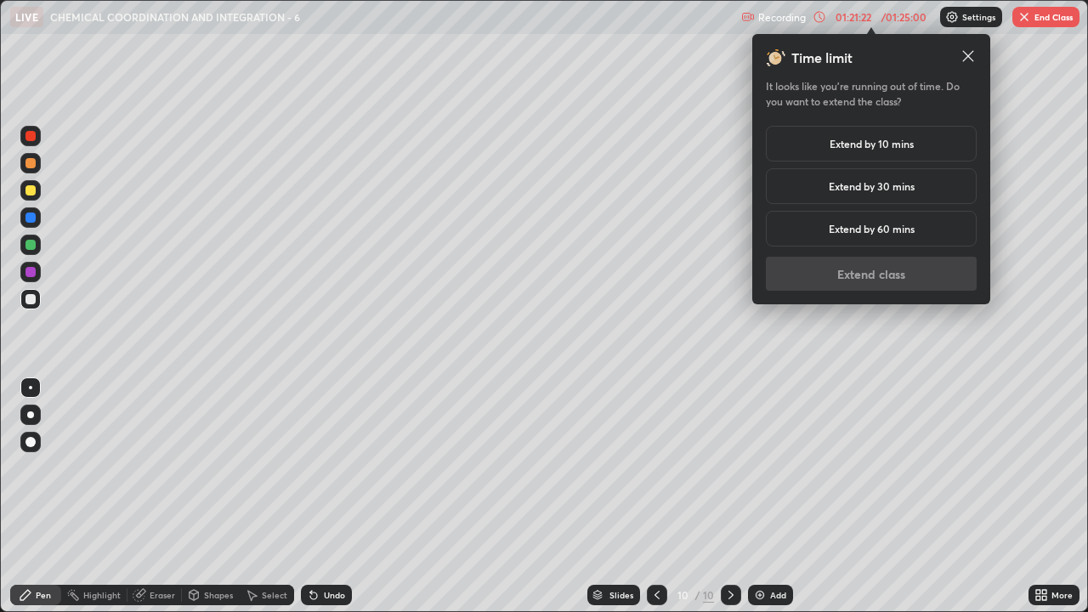
click at [937, 185] on div "Extend by 30 mins" at bounding box center [871, 186] width 211 height 36
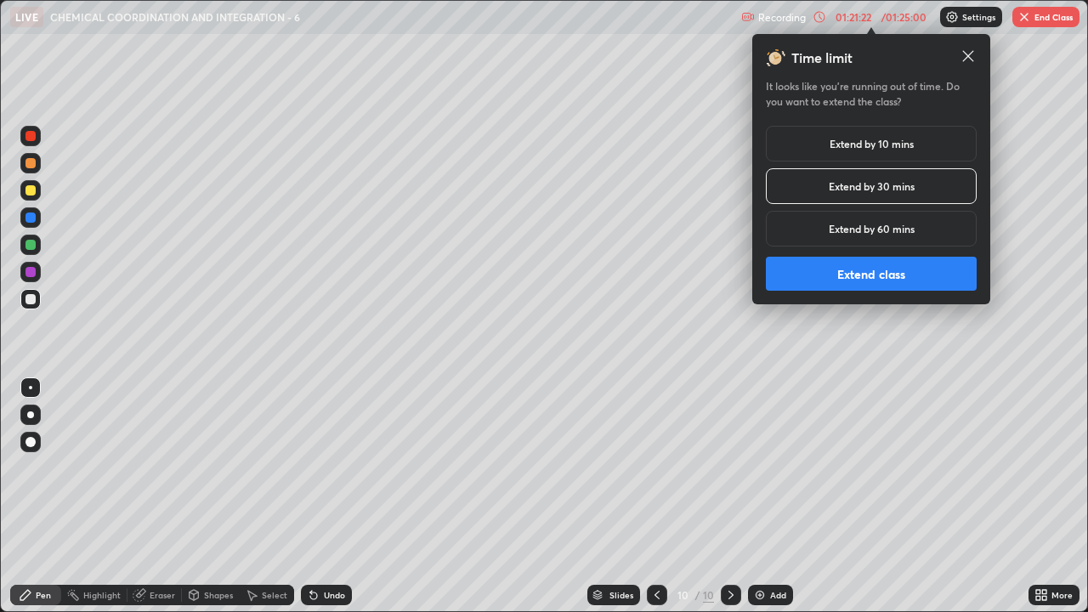
click at [896, 274] on button "Extend class" at bounding box center [871, 274] width 211 height 34
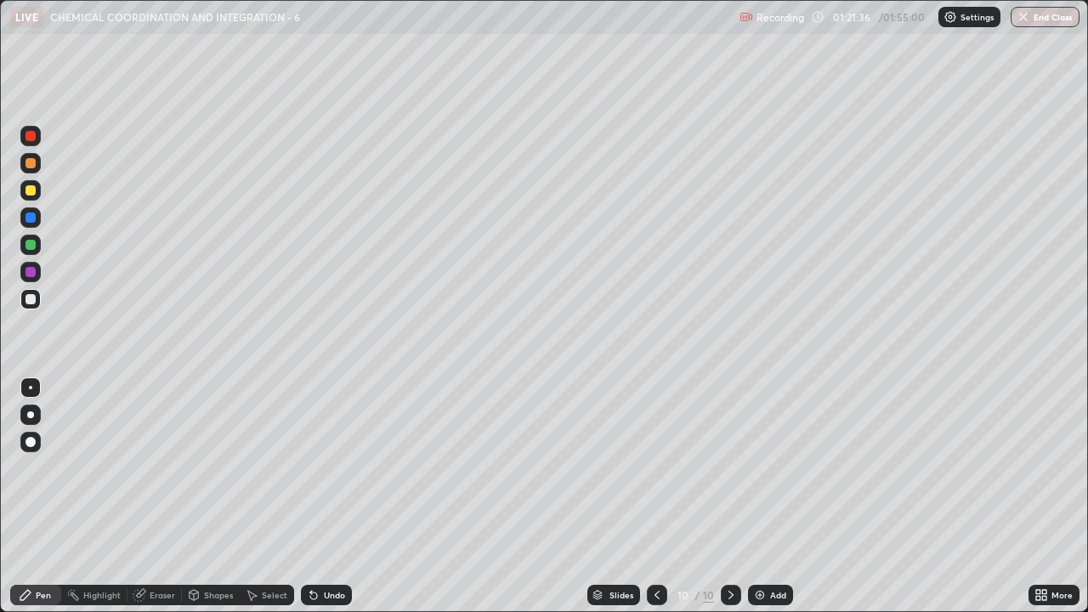
click at [31, 299] on div at bounding box center [30, 299] width 10 height 10
click at [655, 467] on icon at bounding box center [657, 595] width 14 height 14
click at [729, 467] on icon at bounding box center [731, 595] width 14 height 14
click at [34, 246] on div at bounding box center [30, 245] width 10 height 10
click at [205, 467] on div "Shapes" at bounding box center [218, 594] width 29 height 8
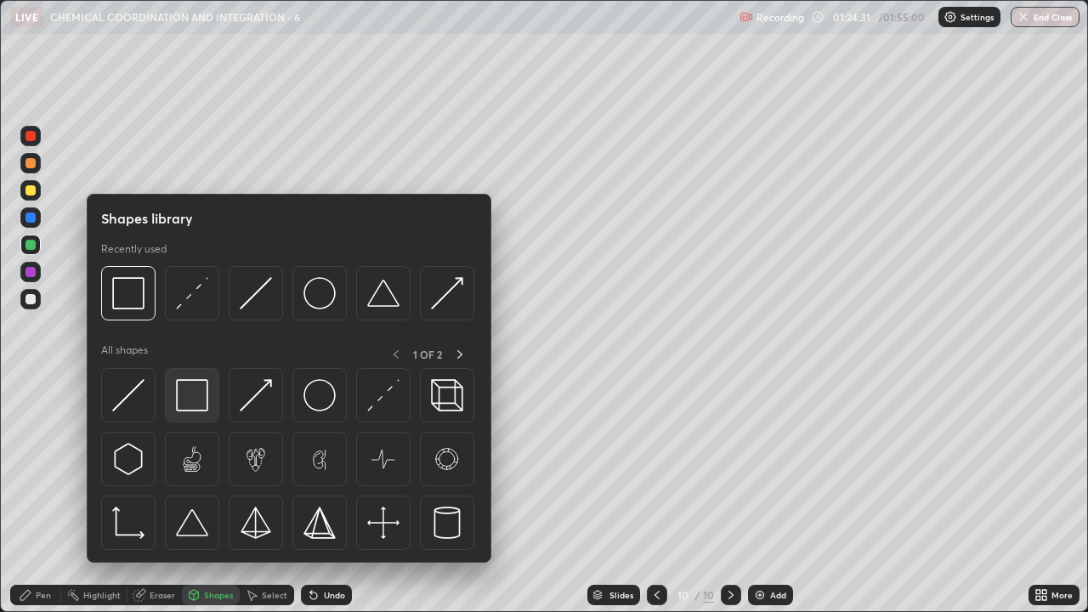
click at [192, 406] on img at bounding box center [192, 395] width 32 height 32
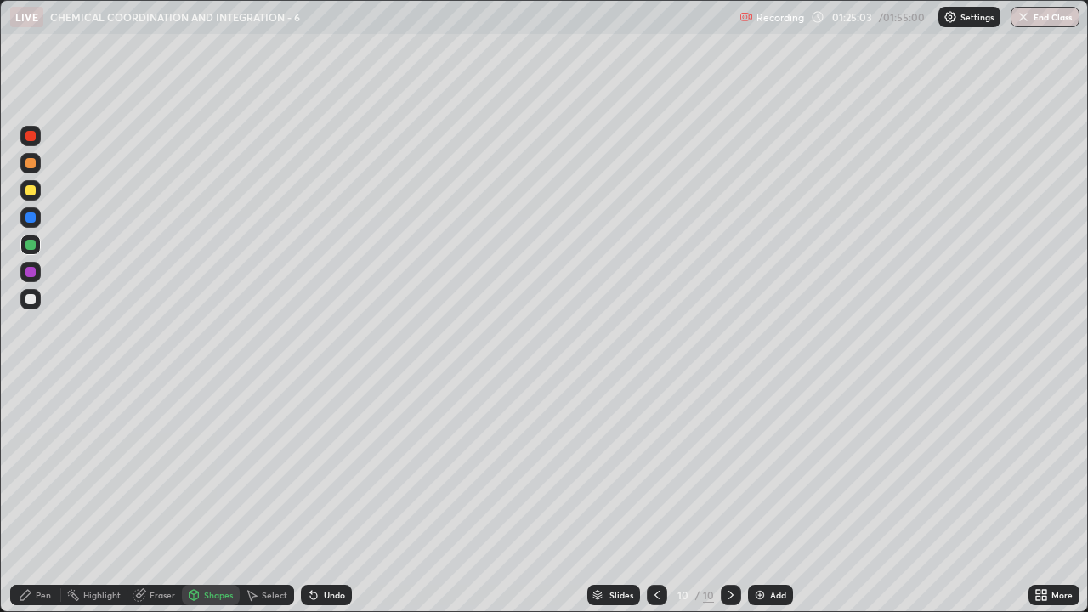
click at [36, 467] on div "Pen" at bounding box center [43, 594] width 15 height 8
click at [27, 297] on div at bounding box center [30, 299] width 10 height 10
click at [760, 467] on img at bounding box center [760, 595] width 14 height 14
click at [31, 299] on div at bounding box center [30, 299] width 10 height 10
click at [31, 243] on div at bounding box center [30, 245] width 10 height 10
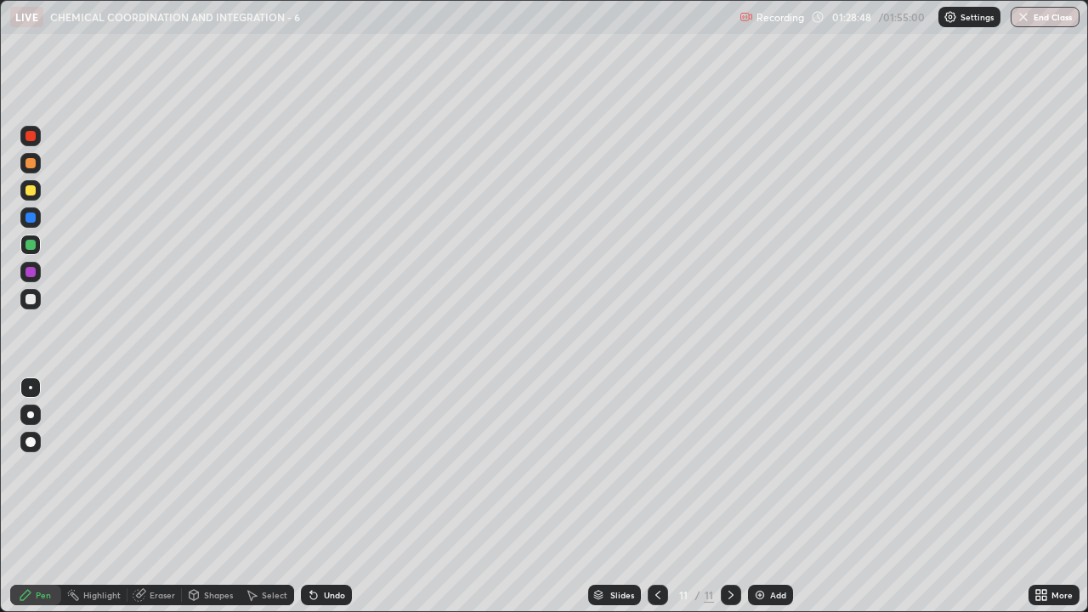
click at [26, 192] on div at bounding box center [30, 190] width 10 height 10
click at [210, 467] on div "Shapes" at bounding box center [218, 594] width 29 height 8
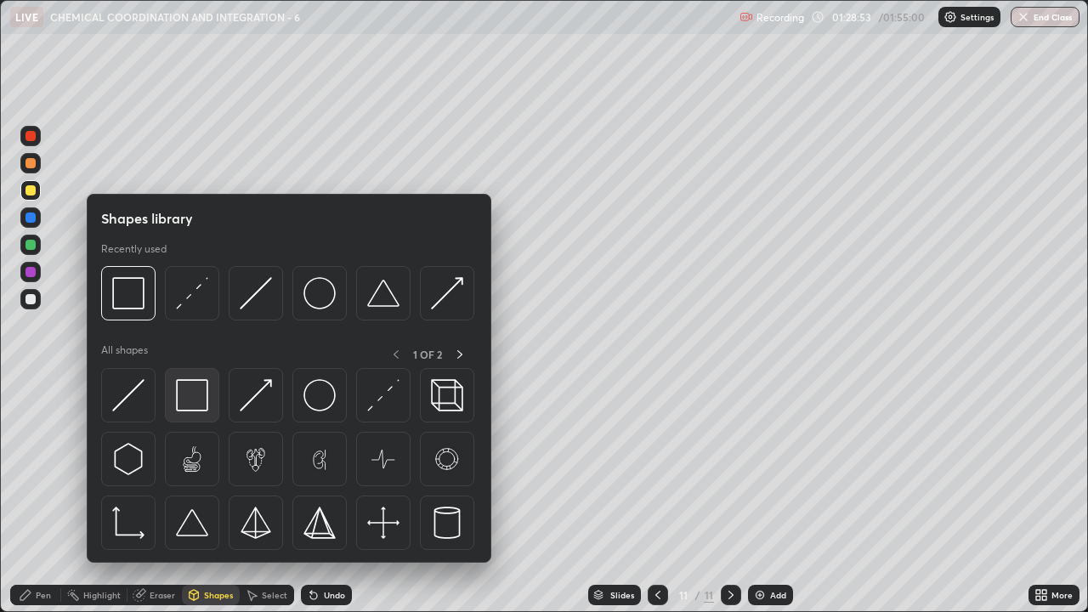
click at [200, 401] on img at bounding box center [192, 395] width 32 height 32
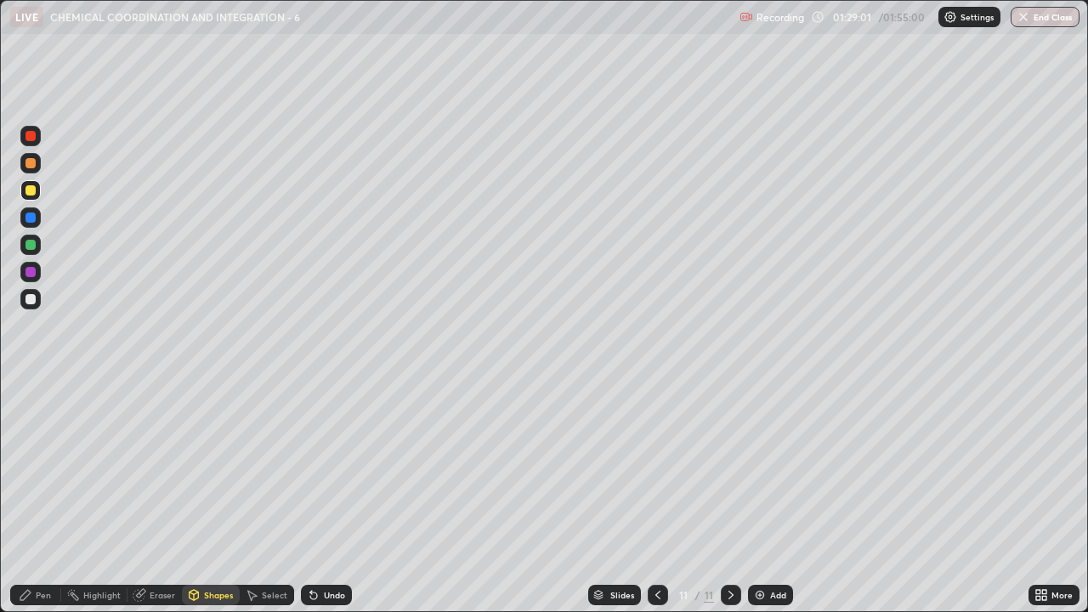
click at [32, 302] on div at bounding box center [30, 299] width 10 height 10
click at [40, 467] on div "Pen" at bounding box center [43, 594] width 15 height 8
click at [325, 467] on div "Undo" at bounding box center [334, 594] width 21 height 8
click at [769, 467] on div "Add" at bounding box center [770, 595] width 45 height 20
click at [33, 193] on div at bounding box center [30, 190] width 10 height 10
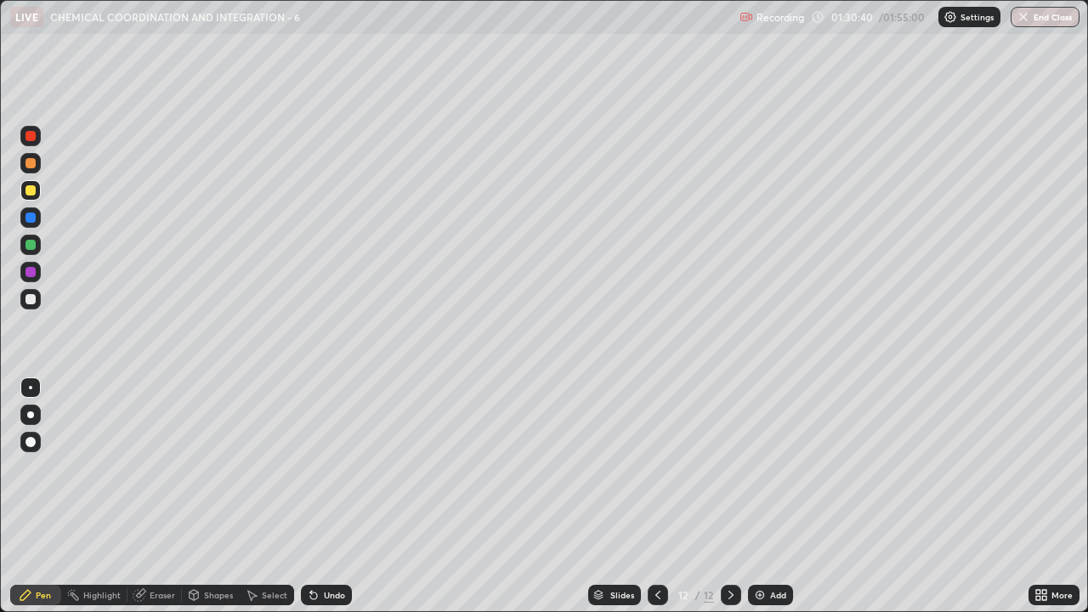
click at [35, 217] on div at bounding box center [30, 217] width 10 height 10
click at [32, 194] on div at bounding box center [30, 190] width 10 height 10
click at [31, 272] on div at bounding box center [30, 272] width 10 height 10
click at [35, 302] on div at bounding box center [30, 299] width 20 height 20
click at [35, 245] on div at bounding box center [30, 245] width 10 height 10
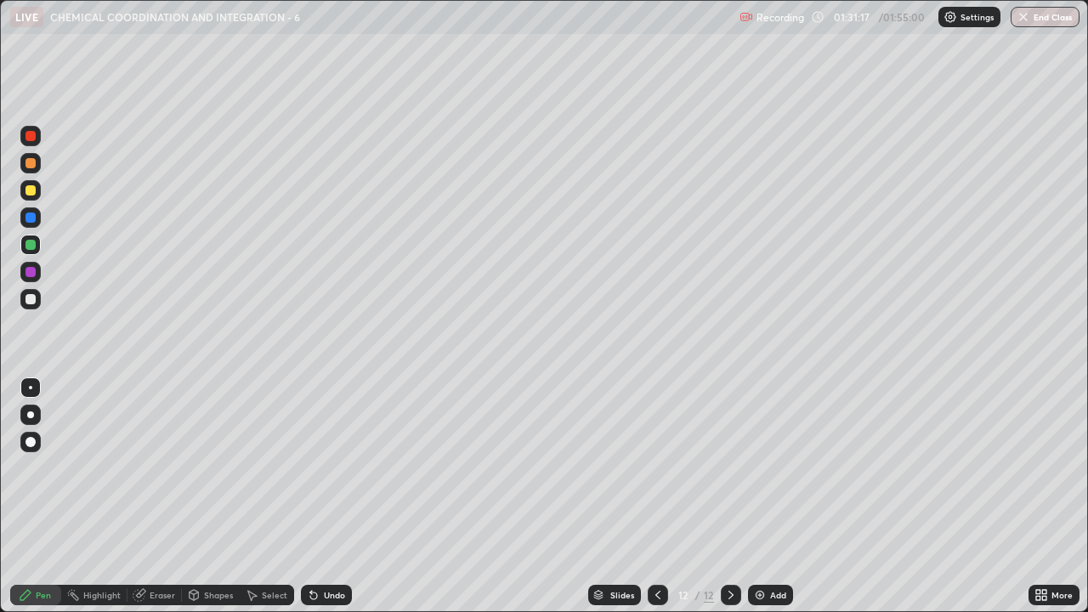
click at [34, 300] on div at bounding box center [30, 299] width 10 height 10
click at [34, 217] on div at bounding box center [30, 217] width 10 height 10
click at [35, 301] on div at bounding box center [30, 299] width 10 height 10
click at [29, 248] on div at bounding box center [30, 245] width 10 height 10
click at [31, 302] on div at bounding box center [30, 299] width 10 height 10
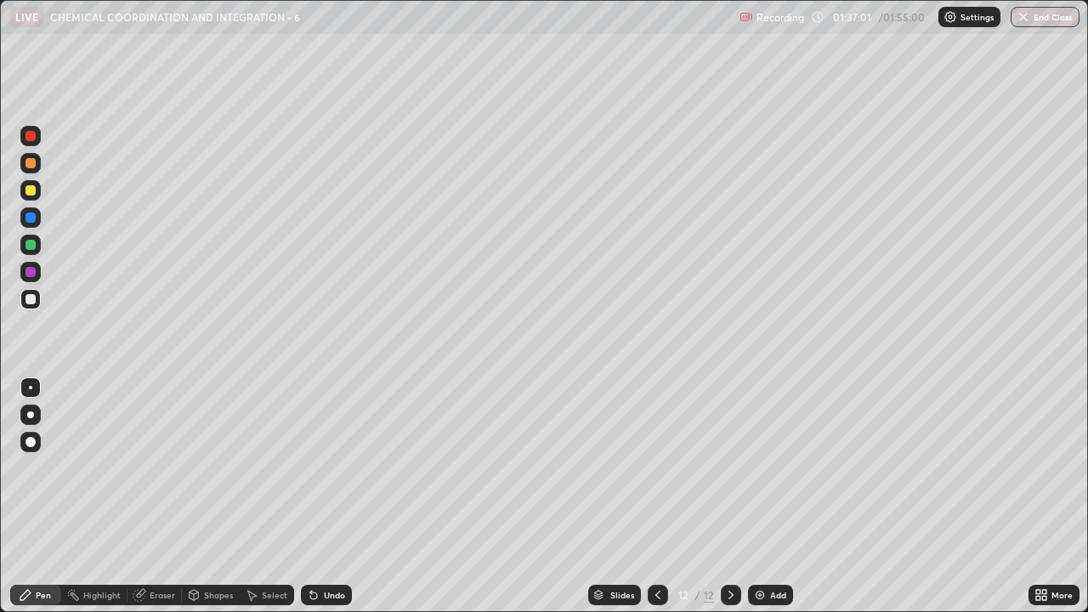
click at [658, 467] on icon at bounding box center [658, 595] width 14 height 14
click at [728, 467] on icon at bounding box center [730, 594] width 5 height 8
click at [757, 467] on img at bounding box center [760, 595] width 14 height 14
click at [31, 192] on div at bounding box center [30, 190] width 10 height 10
click at [26, 249] on div at bounding box center [30, 245] width 20 height 20
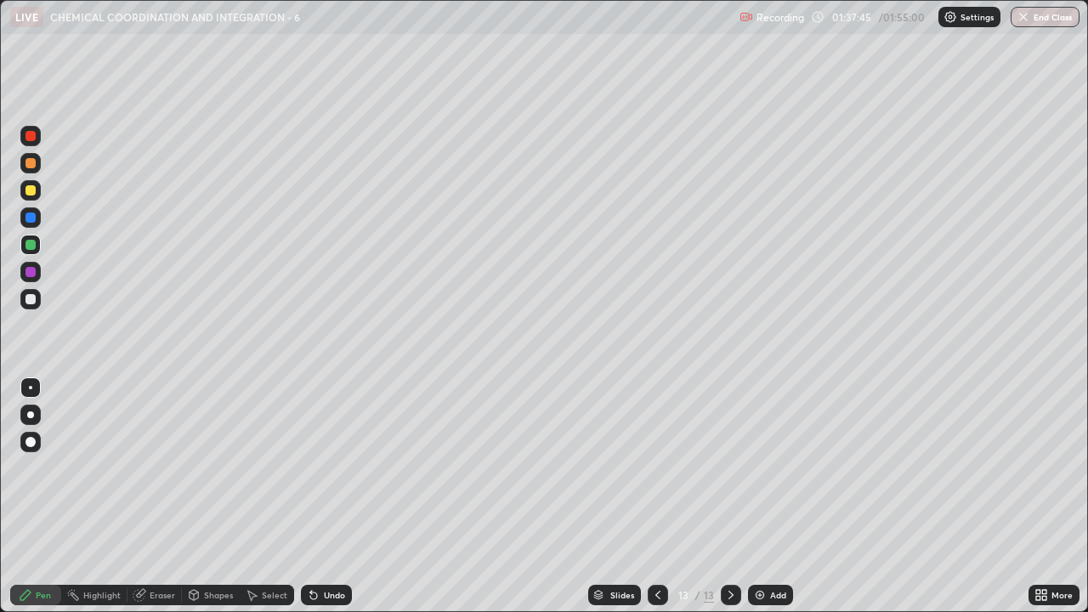
click at [33, 301] on div at bounding box center [30, 299] width 10 height 10
click at [653, 467] on icon at bounding box center [658, 595] width 14 height 14
click at [655, 467] on icon at bounding box center [658, 595] width 14 height 14
click at [729, 467] on icon at bounding box center [731, 595] width 14 height 14
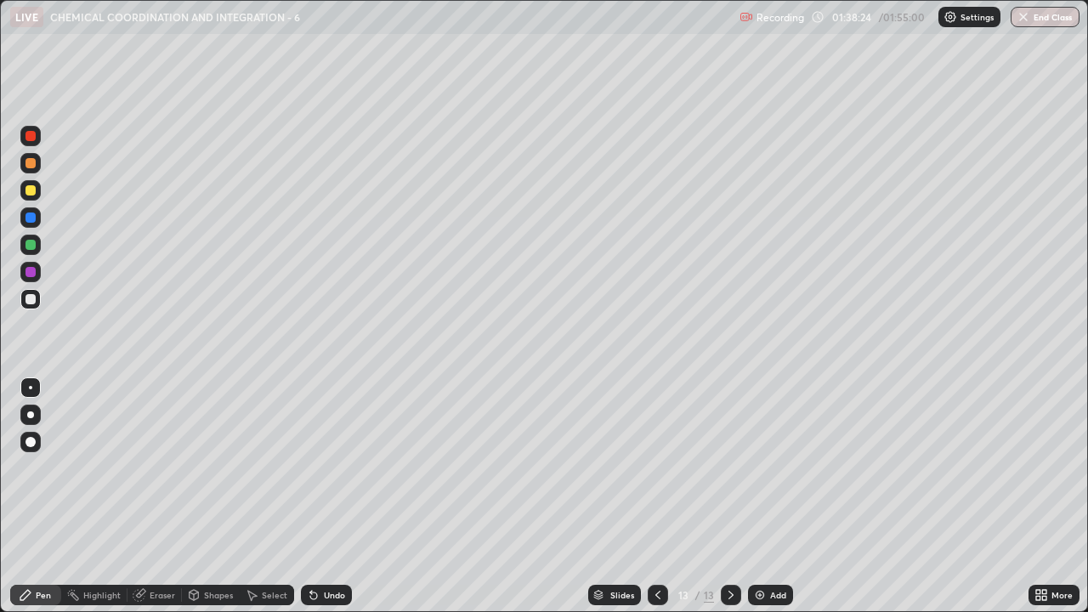
click at [37, 300] on div at bounding box center [30, 299] width 20 height 20
click at [32, 192] on div at bounding box center [30, 190] width 10 height 10
click at [32, 218] on div at bounding box center [30, 217] width 10 height 10
click at [31, 192] on div at bounding box center [30, 190] width 10 height 10
click at [31, 296] on div at bounding box center [30, 299] width 10 height 10
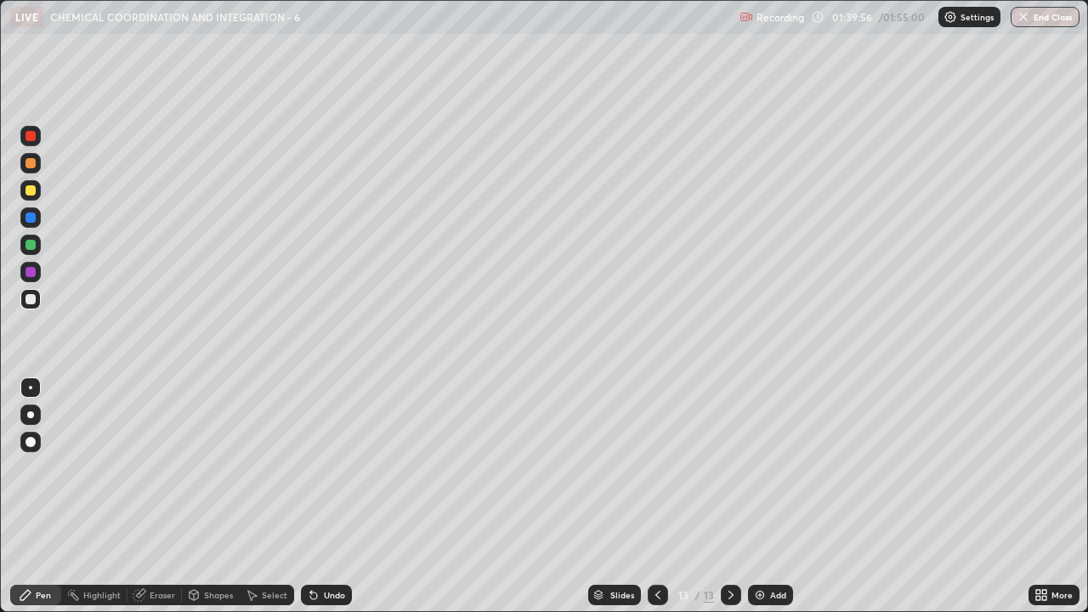
click at [30, 189] on div at bounding box center [30, 190] width 10 height 10
click at [33, 273] on div at bounding box center [30, 272] width 10 height 10
click at [33, 301] on div at bounding box center [30, 299] width 10 height 10
click at [664, 467] on div at bounding box center [657, 595] width 20 height 20
click at [730, 467] on icon at bounding box center [731, 595] width 14 height 14
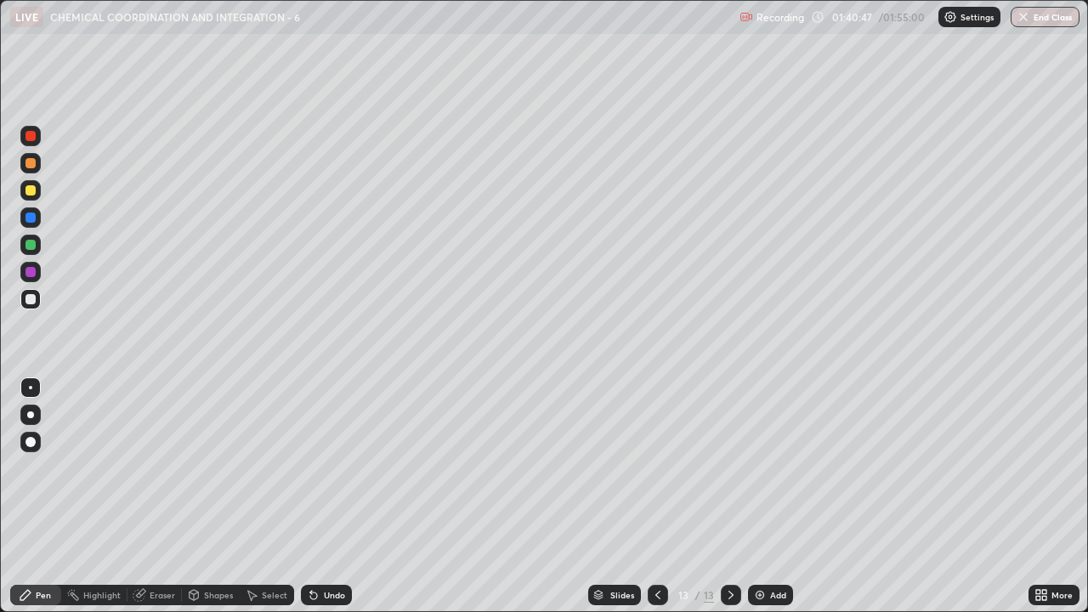
click at [39, 246] on div at bounding box center [30, 245] width 20 height 20
click at [24, 301] on div at bounding box center [30, 299] width 20 height 20
click at [156, 467] on div "Eraser" at bounding box center [162, 594] width 25 height 8
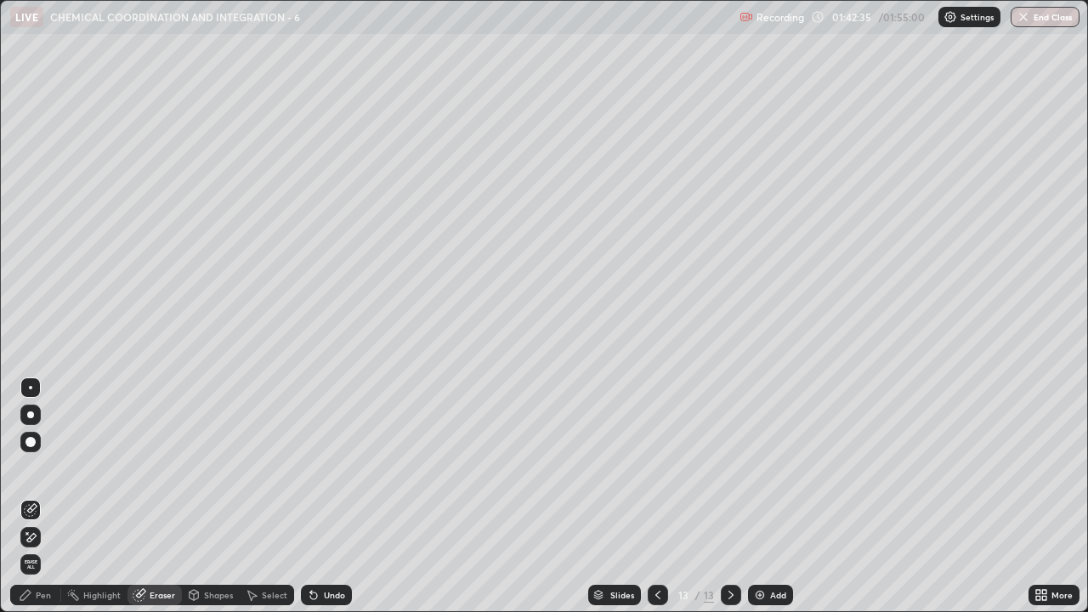
click at [42, 467] on div "Pen" at bounding box center [43, 594] width 15 height 8
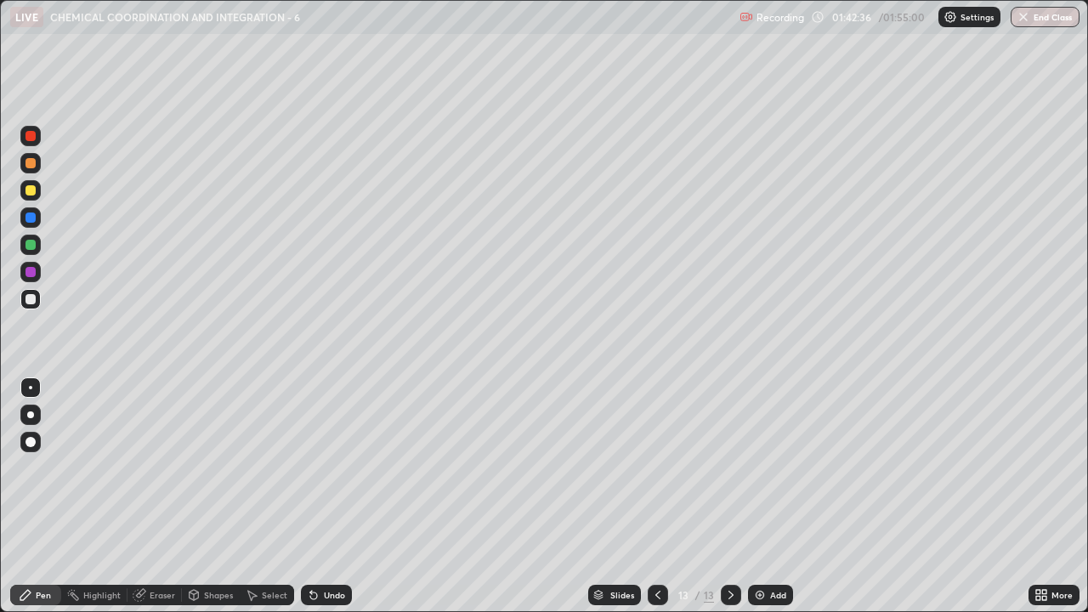
click at [28, 246] on div at bounding box center [30, 245] width 10 height 10
click at [31, 305] on div at bounding box center [30, 299] width 20 height 20
click at [655, 467] on icon at bounding box center [658, 595] width 14 height 14
click at [731, 467] on icon at bounding box center [731, 595] width 14 height 14
click at [32, 245] on div at bounding box center [30, 245] width 10 height 10
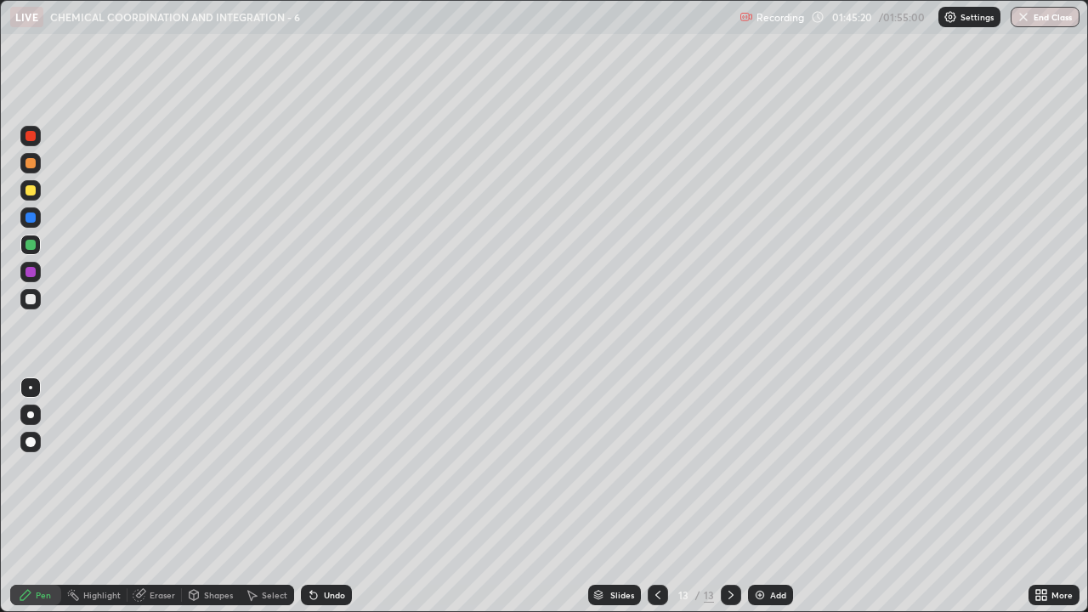
click at [1031, 19] on button "End Class" at bounding box center [1044, 17] width 69 height 20
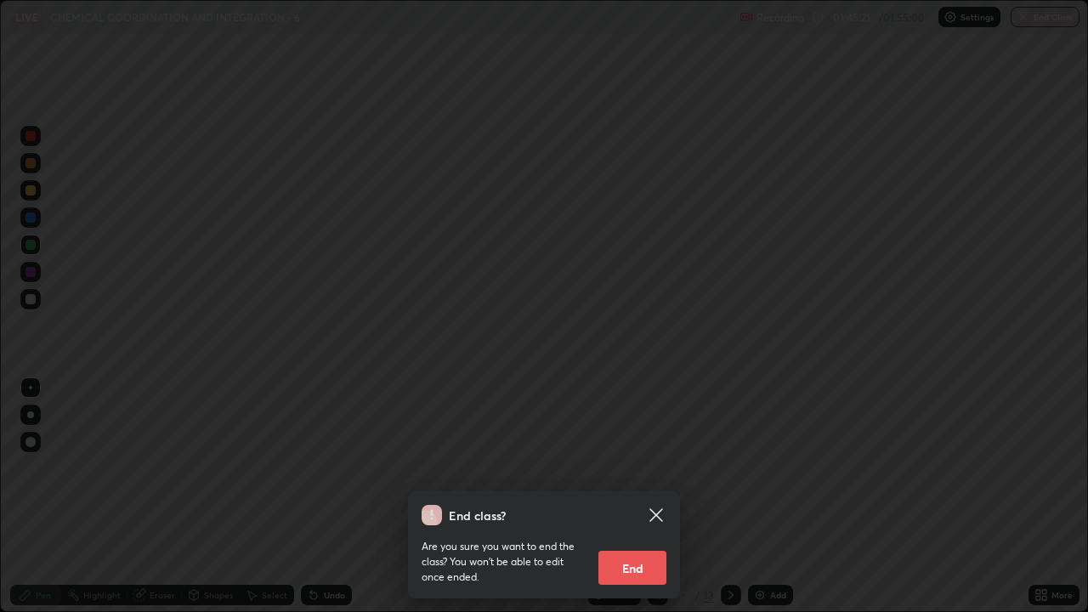
click at [641, 467] on button "End" at bounding box center [632, 568] width 68 height 34
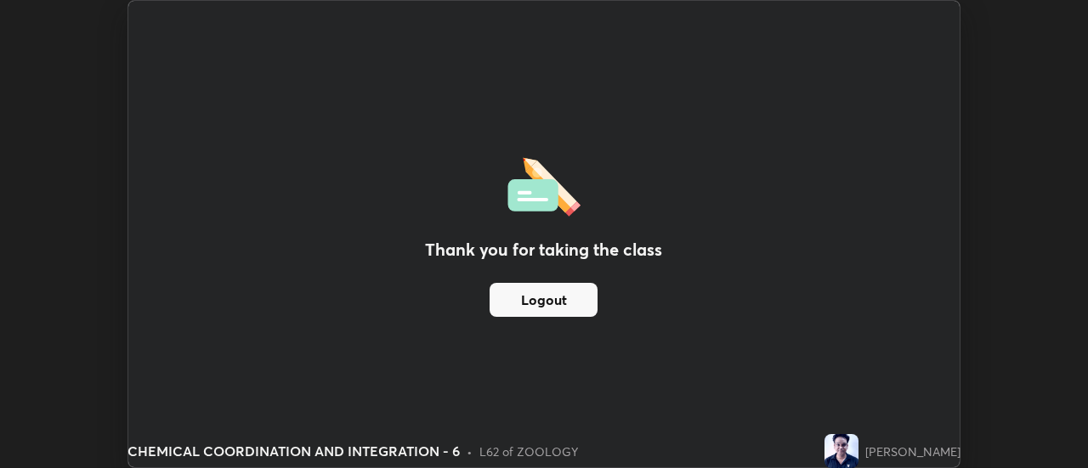
scroll to position [84496, 83876]
